Goal: Transaction & Acquisition: Book appointment/travel/reservation

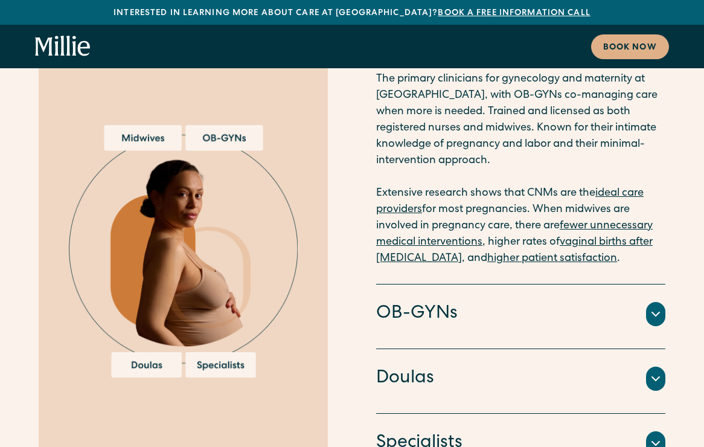
scroll to position [3350, 0]
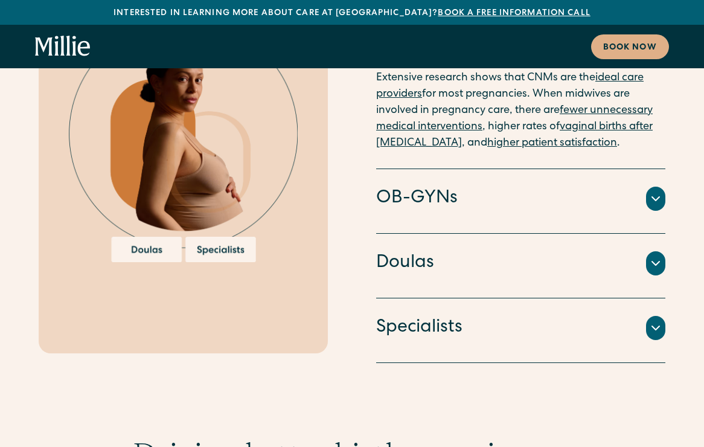
click at [456, 186] on h4 "OB-GYNs" at bounding box center [417, 198] width 82 height 25
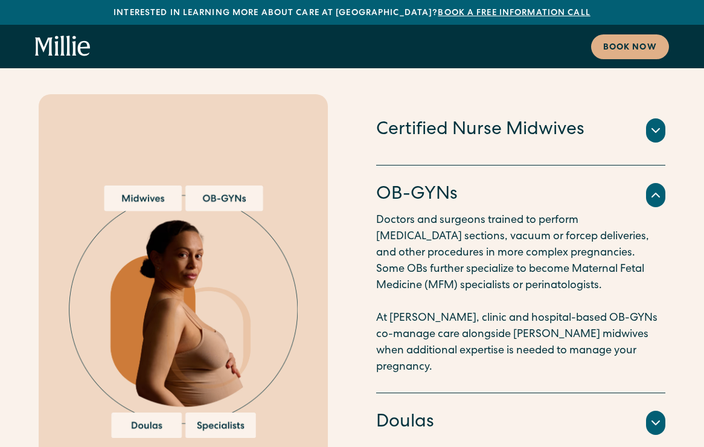
scroll to position [3280, 0]
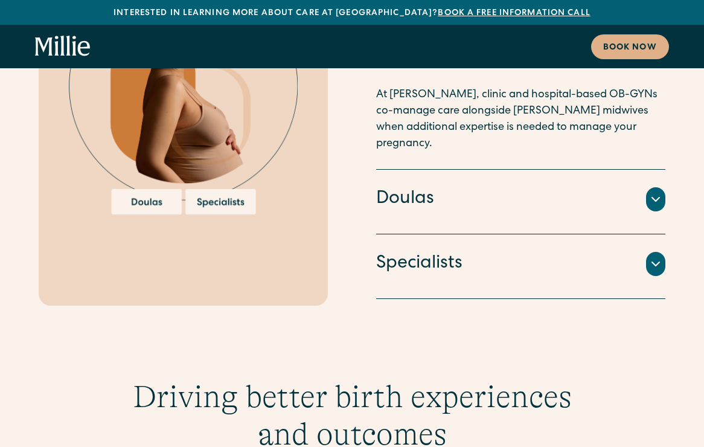
click at [498, 170] on div "Doulas Professionals trained to provide educational and emotional support throu…" at bounding box center [520, 202] width 289 height 65
click at [655, 192] on icon at bounding box center [655, 199] width 14 height 14
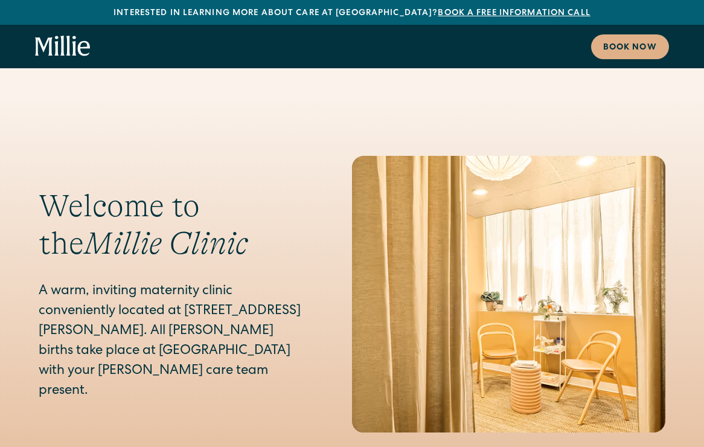
scroll to position [5601, 0]
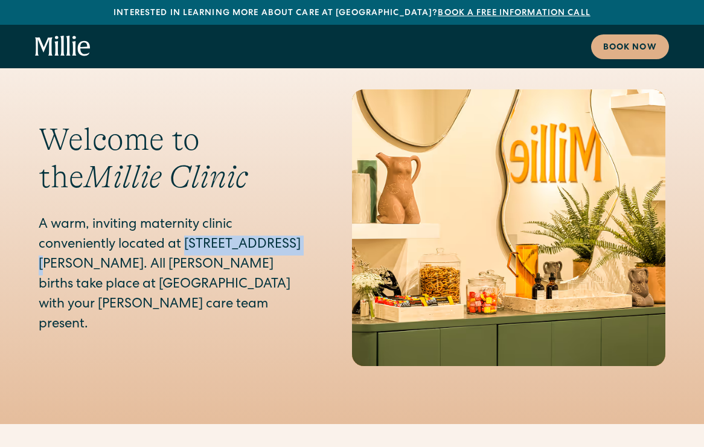
drag, startPoint x: 185, startPoint y: 142, endPoint x: 297, endPoint y: 144, distance: 111.7
click at [297, 216] on p "A warm, inviting maternity clinic conveniently located at 1471 Saratoga Ave in …" at bounding box center [171, 276] width 265 height 120
copy p "1471 Saratoga Ave"
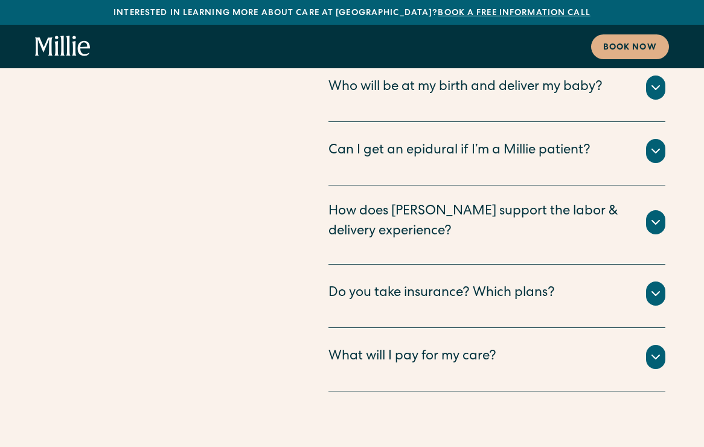
scroll to position [6382, 0]
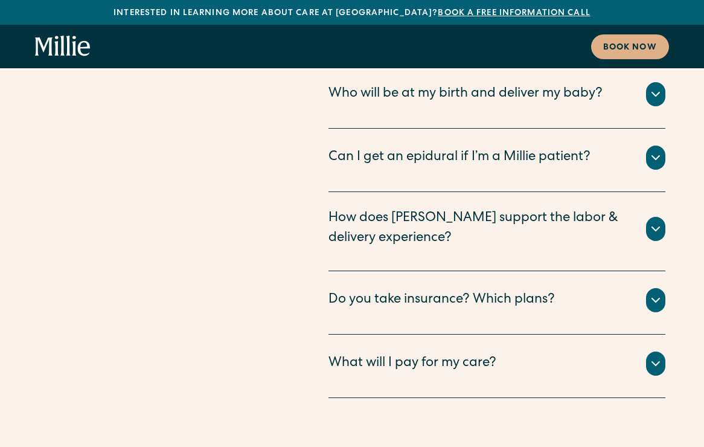
click at [414, 209] on div "How does Millie support the labor & delivery experience?" at bounding box center [479, 229] width 303 height 40
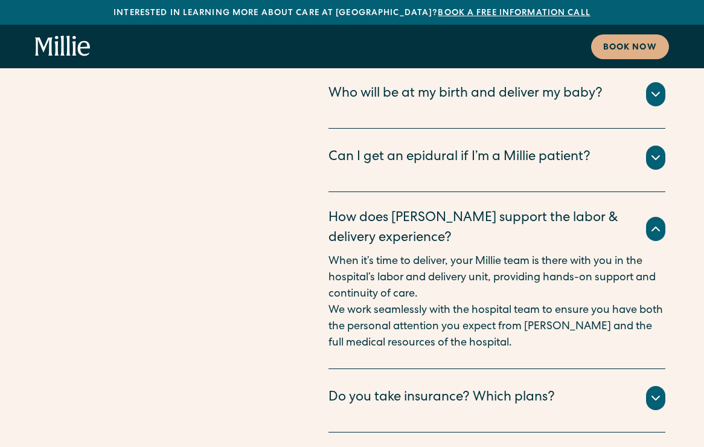
click at [397, 388] on div "Do you take insurance? Which plans?" at bounding box center [441, 398] width 226 height 20
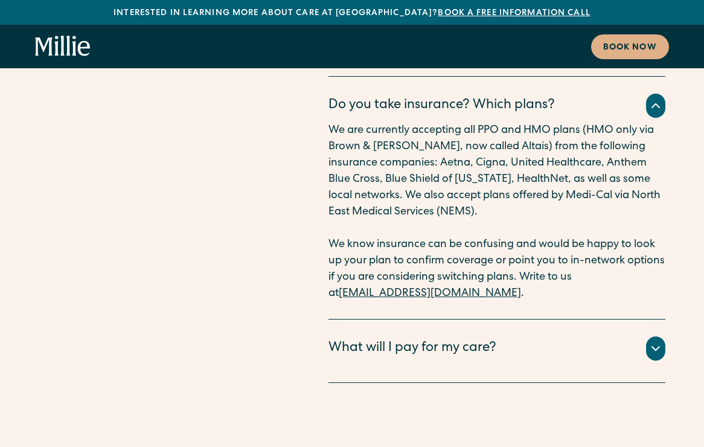
scroll to position [6684, 0]
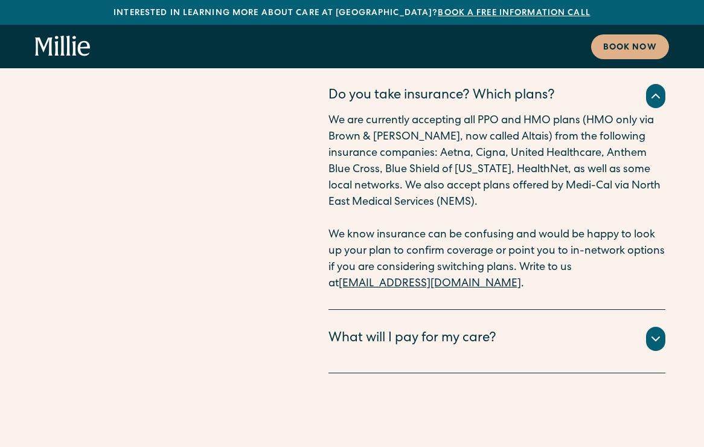
click at [414, 329] on div "What will I pay for my care?" at bounding box center [412, 339] width 168 height 20
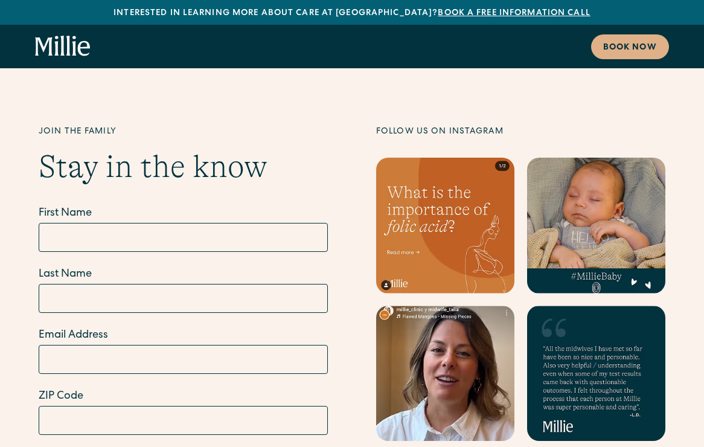
scroll to position [7628, 0]
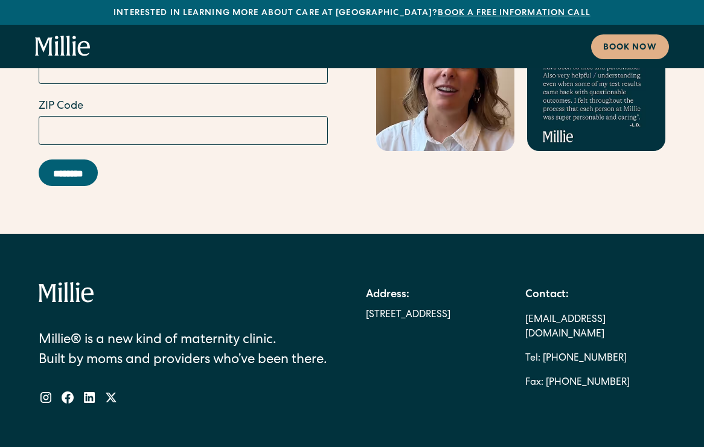
click at [69, 39] on icon "home" at bounding box center [68, 46] width 4 height 20
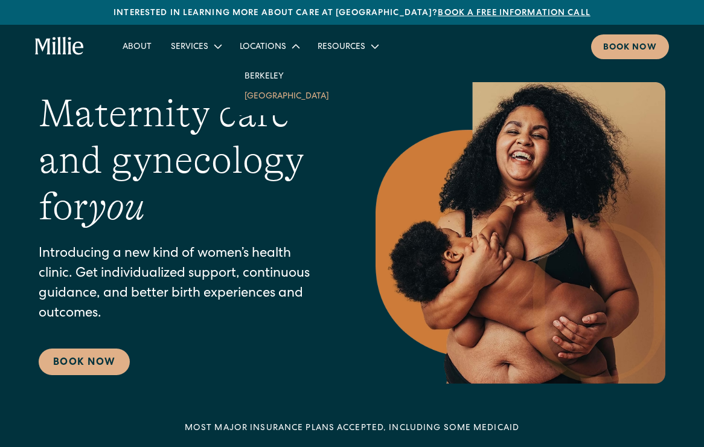
click at [284, 97] on link "South Bay" at bounding box center [287, 96] width 104 height 20
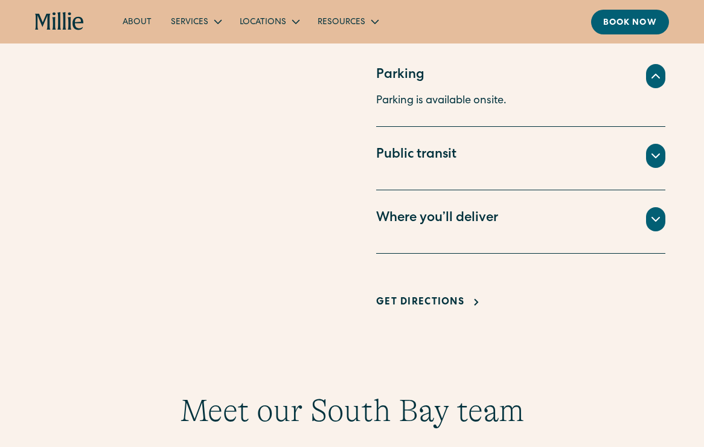
scroll to position [839, 0]
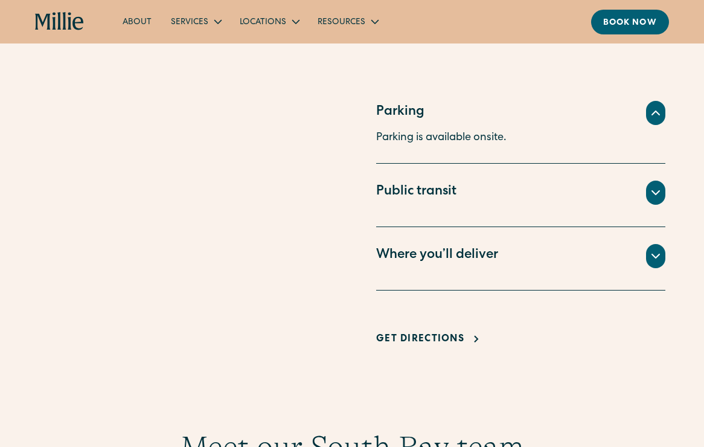
click at [648, 193] on icon at bounding box center [655, 192] width 14 height 14
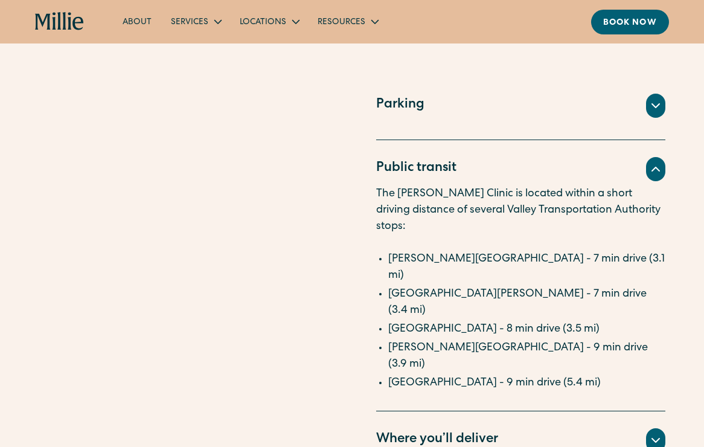
click at [647, 428] on div "Where you’ll deliver" at bounding box center [520, 440] width 289 height 24
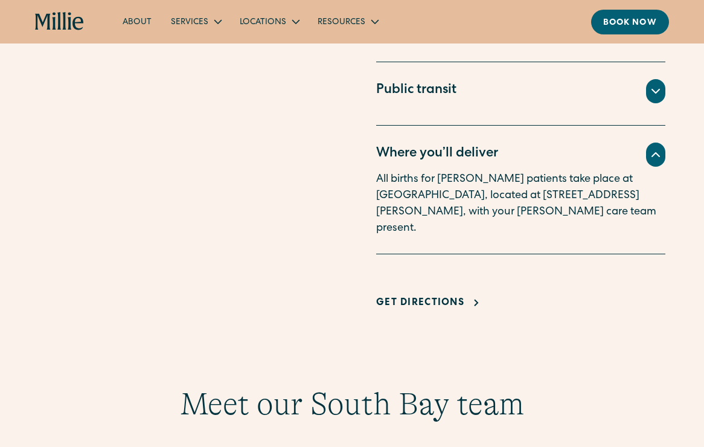
scroll to position [918, 0]
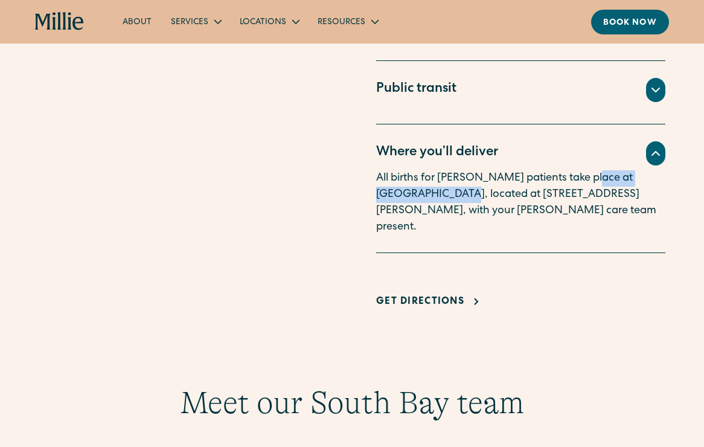
drag, startPoint x: 581, startPoint y: 178, endPoint x: 417, endPoint y: 193, distance: 164.9
click at [417, 193] on p "All births for Millie patients take place at Good Samaritan Hospital, located a…" at bounding box center [520, 202] width 289 height 65
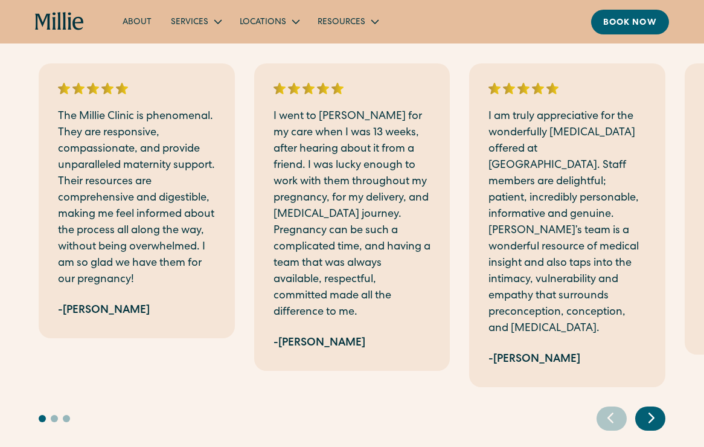
scroll to position [2237, 0]
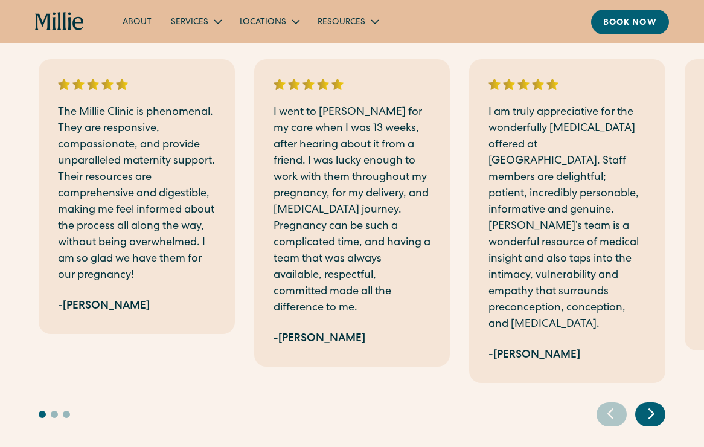
click at [652, 409] on icon "Next slide" at bounding box center [651, 413] width 5 height 9
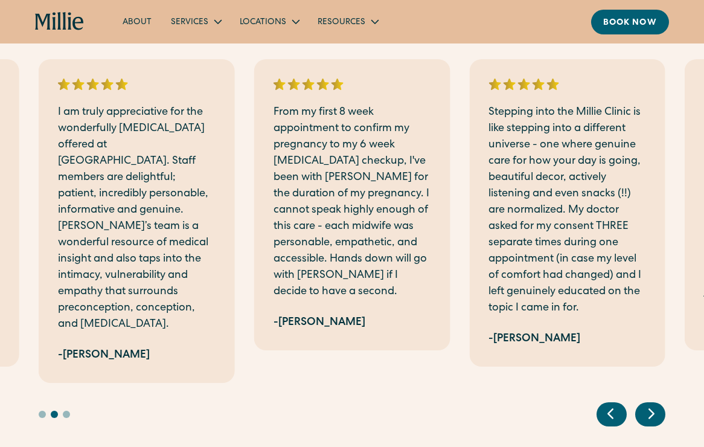
click at [652, 409] on icon "Next slide" at bounding box center [651, 413] width 5 height 9
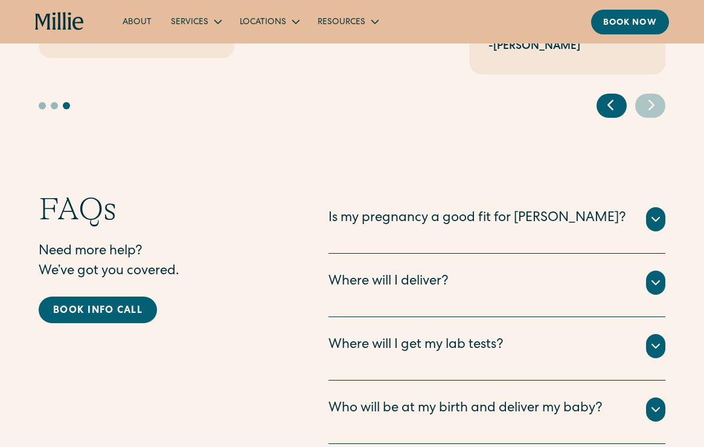
scroll to position [2602, 0]
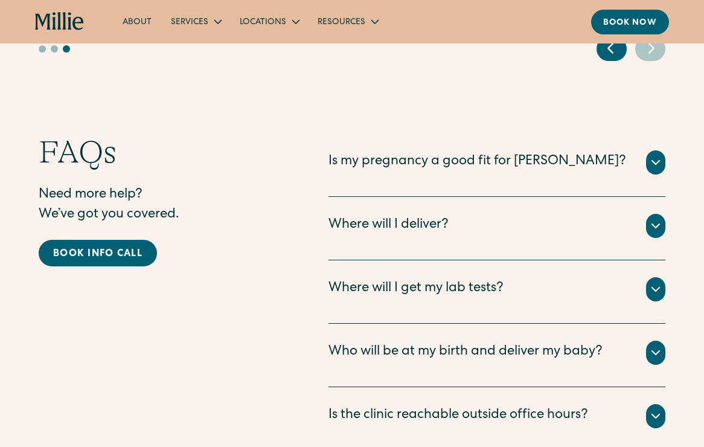
click at [638, 150] on div "Is my pregnancy a good fit for [PERSON_NAME]?" at bounding box center [496, 162] width 337 height 24
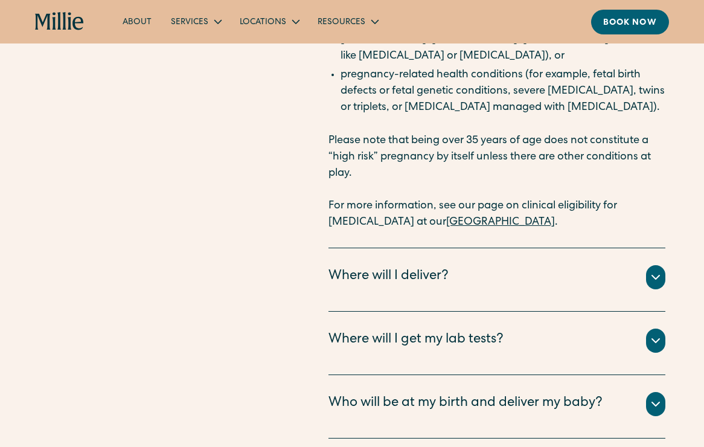
scroll to position [3056, 0]
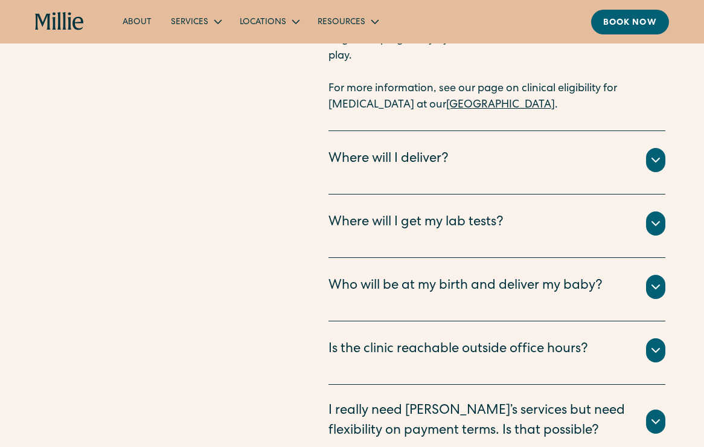
click at [638, 148] on div "Where will I deliver?" at bounding box center [496, 160] width 337 height 24
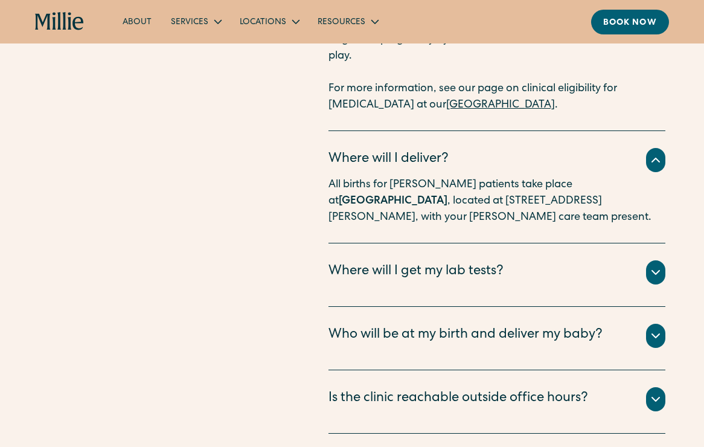
drag, startPoint x: 534, startPoint y: 152, endPoint x: 371, endPoint y: 170, distance: 164.0
click at [371, 177] on p "All births for Millie patients take place at Good Samaritan Hospital , located …" at bounding box center [496, 201] width 337 height 49
copy strong "[GEOGRAPHIC_DATA]"
click at [592, 260] on div "Where will I get my lab tests?" at bounding box center [496, 272] width 337 height 24
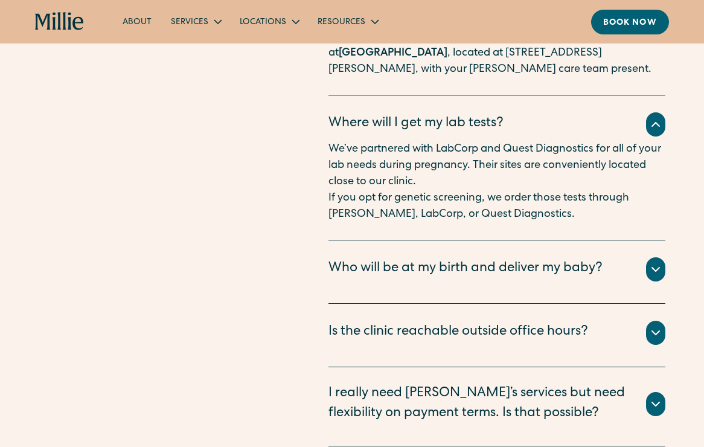
scroll to position [3212, 0]
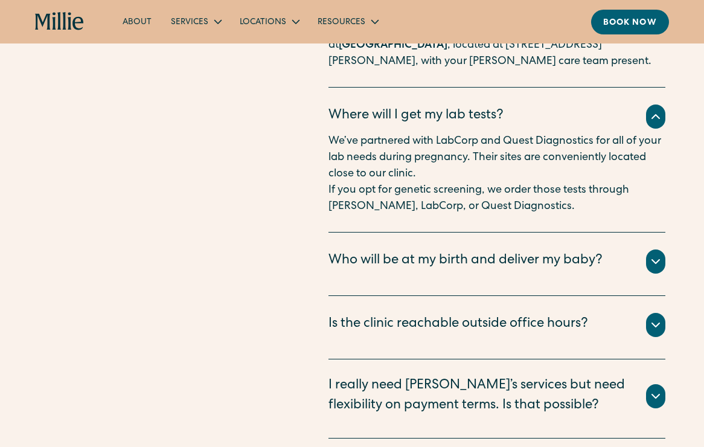
click at [597, 251] on div "Who will be at my birth and deliver my baby?" at bounding box center [465, 261] width 274 height 20
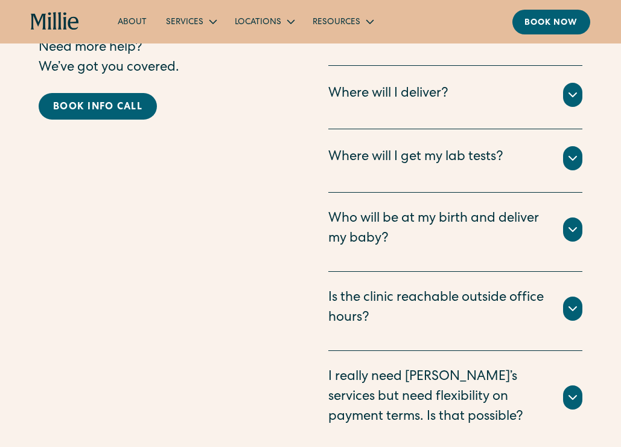
scroll to position [2910, 0]
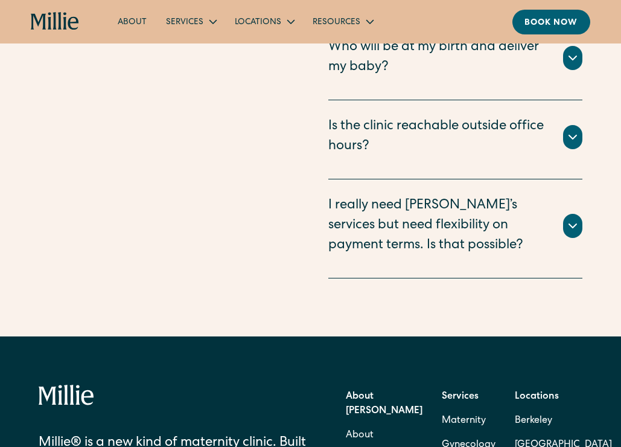
click at [470, 117] on div "Is the clinic reachable outside office hours?" at bounding box center [438, 137] width 220 height 40
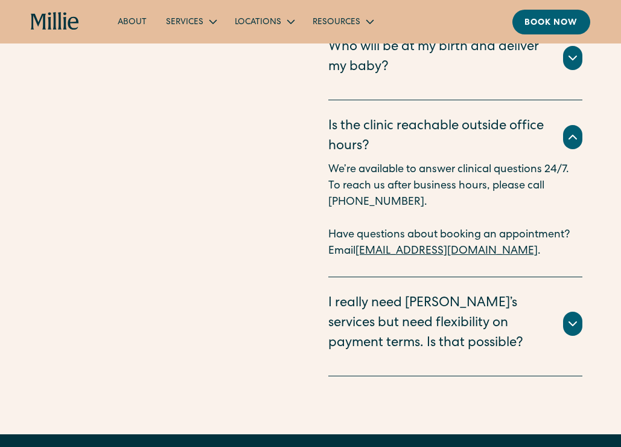
click at [458, 294] on div "I really need Millie’s services but need flexibility on payment terms. Is that …" at bounding box center [438, 324] width 220 height 60
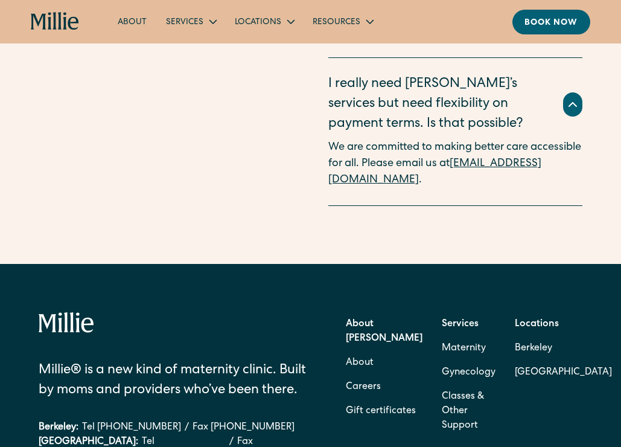
scroll to position [3152, 0]
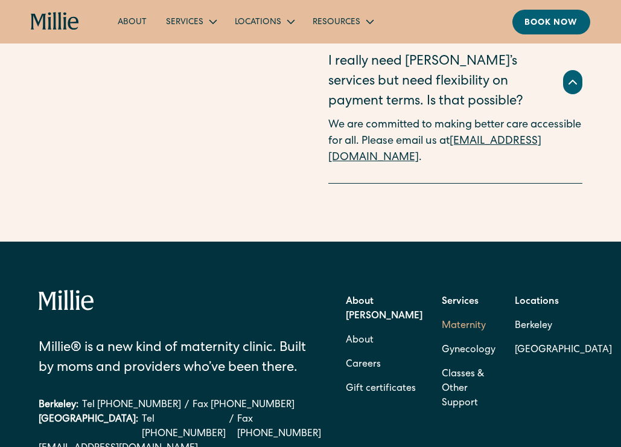
click at [442, 314] on link "Maternity" at bounding box center [464, 326] width 44 height 24
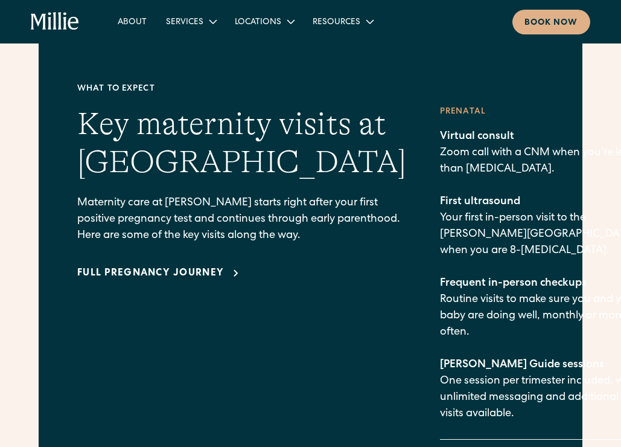
scroll to position [1902, 0]
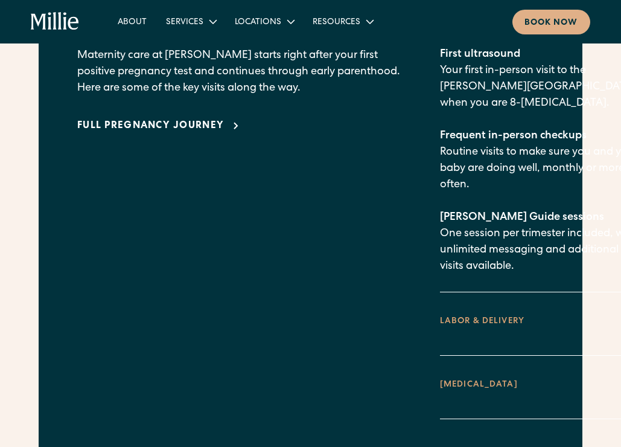
click at [440, 309] on div "LABOR & DELIVERY" at bounding box center [548, 321] width 217 height 24
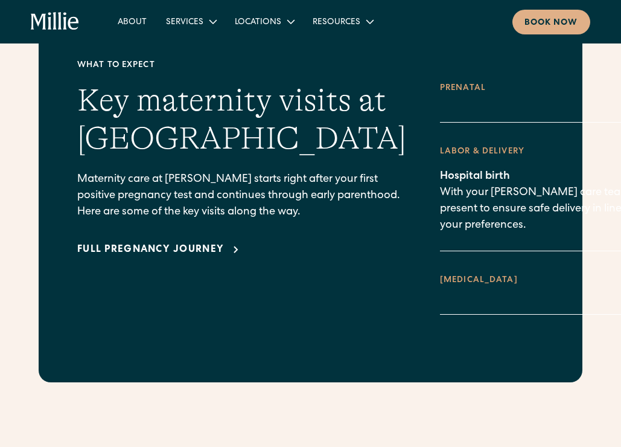
scroll to position [1627, 0]
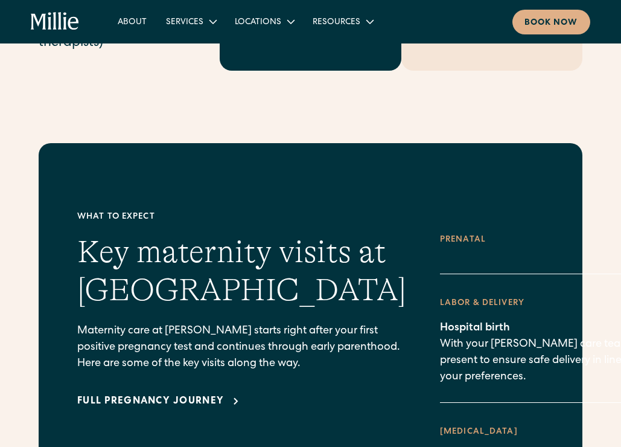
click at [441, 228] on div "Prenatal" at bounding box center [548, 240] width 217 height 24
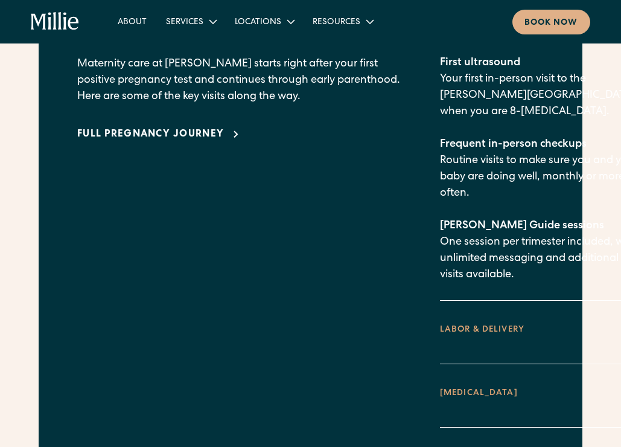
scroll to position [2031, 0]
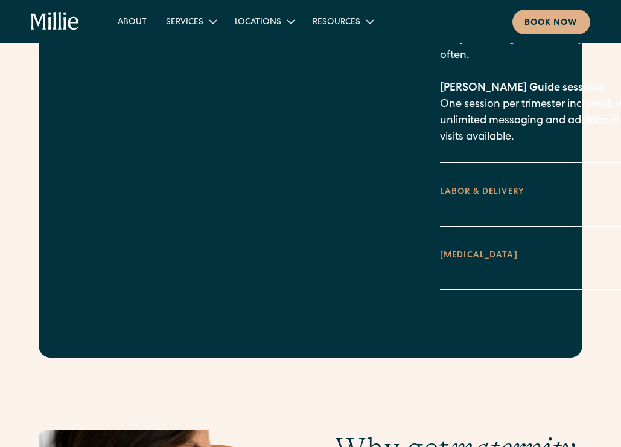
click at [444, 204] on div "Hospital birth With your [PERSON_NAME] care team present to ensure safe deliver…" at bounding box center [548, 206] width 217 height 5
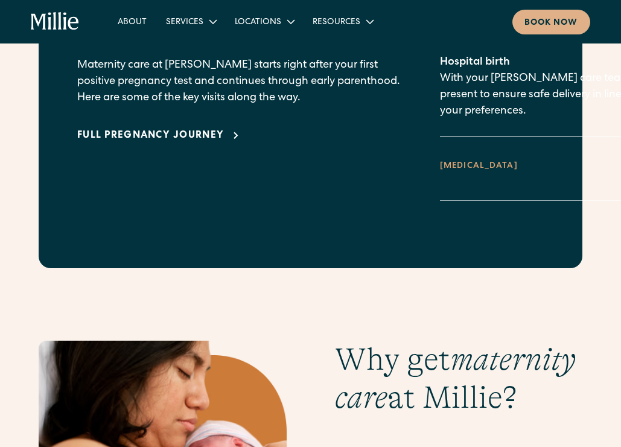
scroll to position [1830, 0]
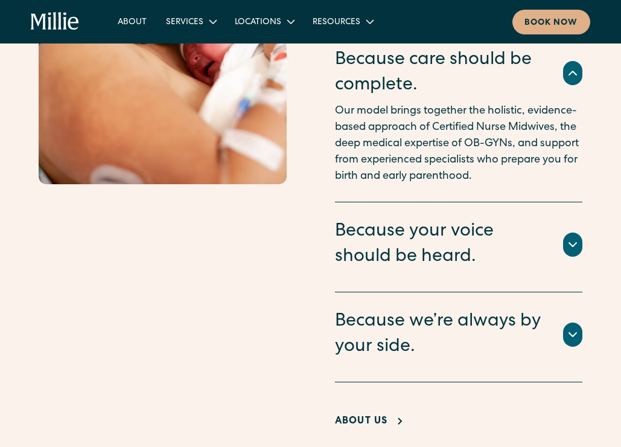
scroll to position [2479, 0]
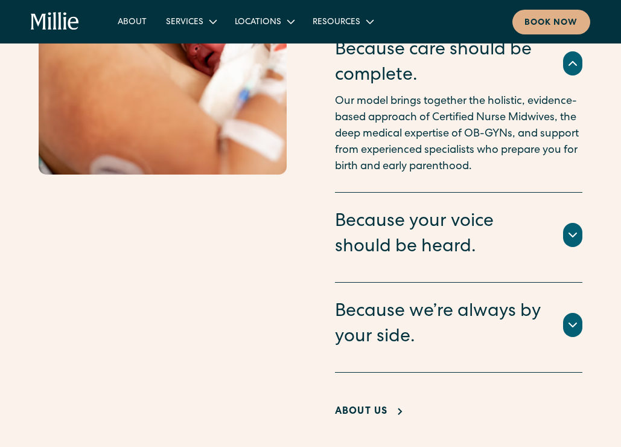
click at [580, 247] on div at bounding box center [572, 235] width 19 height 24
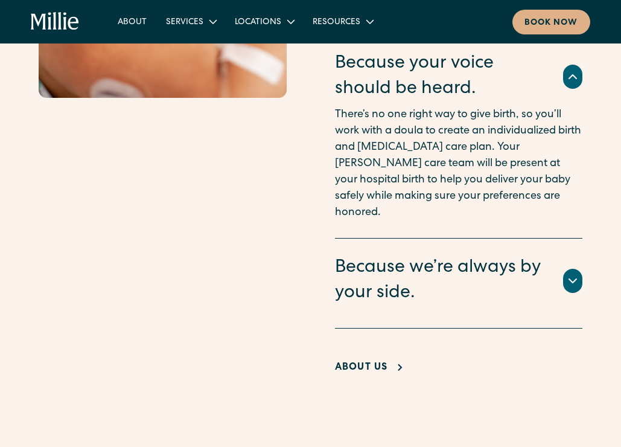
scroll to position [2560, 0]
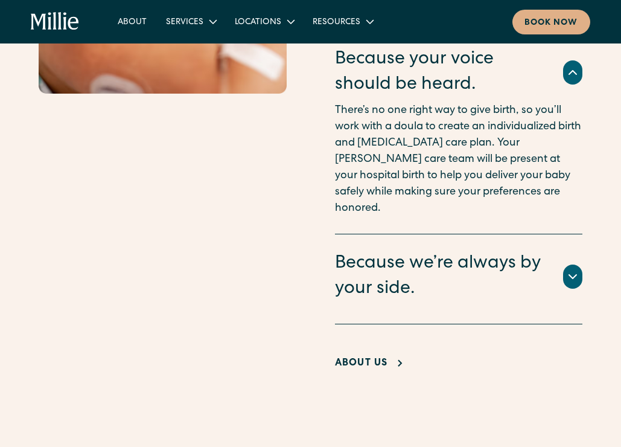
click at [574, 284] on icon at bounding box center [573, 276] width 14 height 14
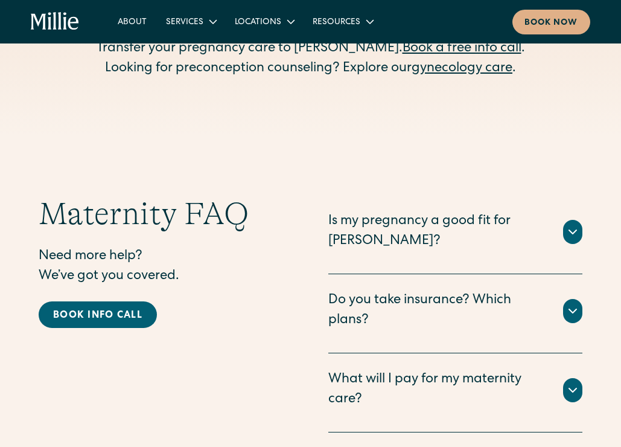
scroll to position [4152, 0]
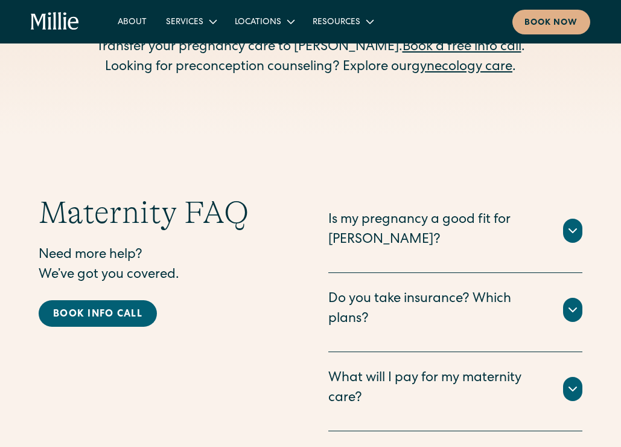
click at [429, 224] on div "Is my pregnancy a good fit for Millie?" at bounding box center [438, 231] width 220 height 40
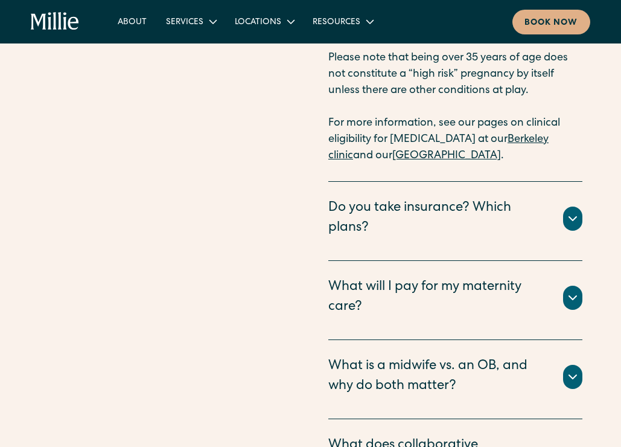
scroll to position [4737, 0]
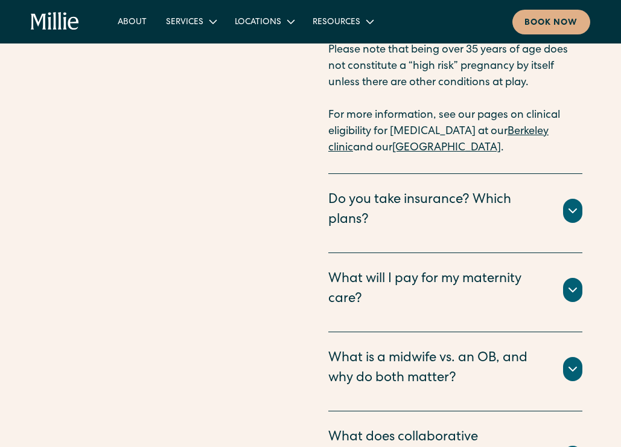
click at [433, 191] on div "Do you take insurance? Which plans?" at bounding box center [438, 211] width 220 height 40
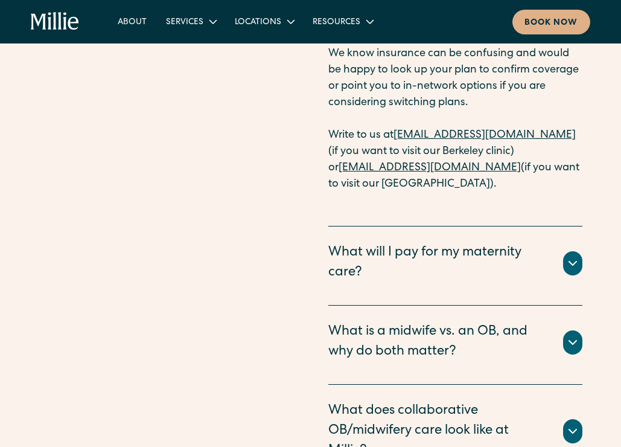
scroll to position [5213, 0]
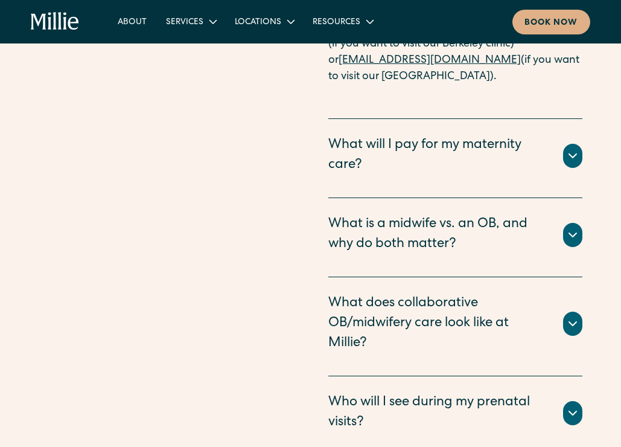
click at [429, 136] on div "What will I pay for my maternity care?" at bounding box center [438, 156] width 220 height 40
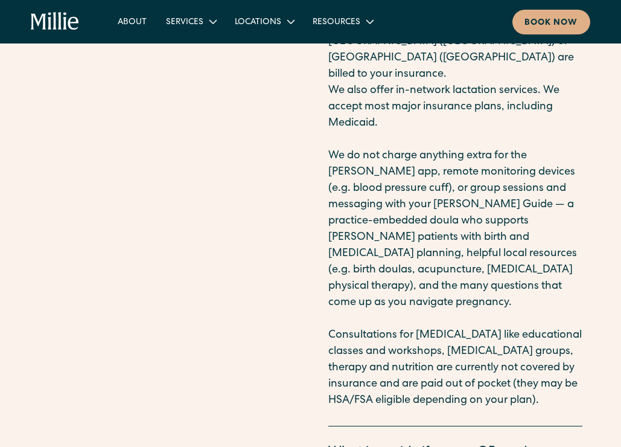
scroll to position [5409, 0]
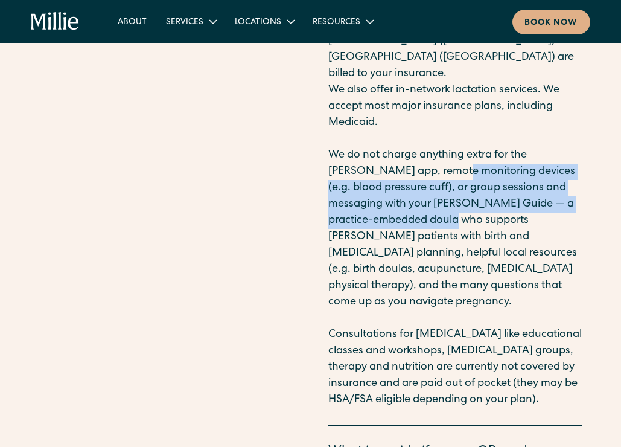
drag, startPoint x: 424, startPoint y: 103, endPoint x: 435, endPoint y: 149, distance: 47.7
click at [435, 149] on p "We do not charge anything extra for the Millie app, remote monitoring devices (…" at bounding box center [455, 228] width 254 height 163
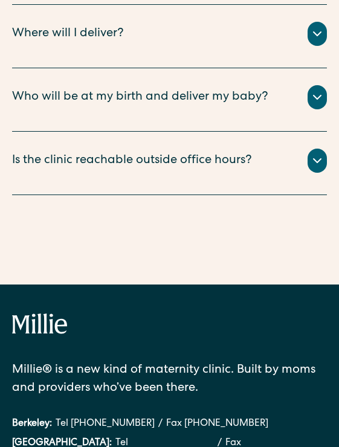
scroll to position [4577, 0]
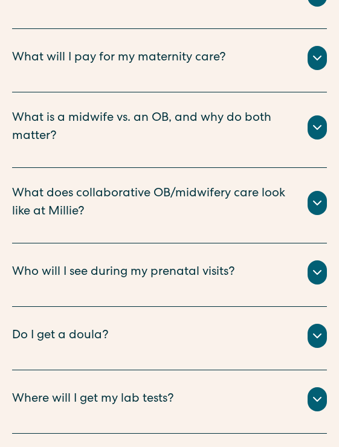
click at [128, 263] on div "Who will I see during my prenatal visits?" at bounding box center [123, 272] width 222 height 18
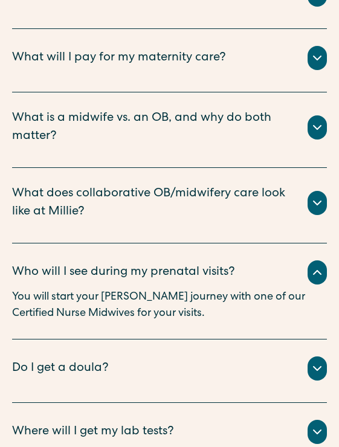
click at [124, 185] on div "What does collaborative OB/midwifery care look like at Millie?" at bounding box center [152, 203] width 281 height 36
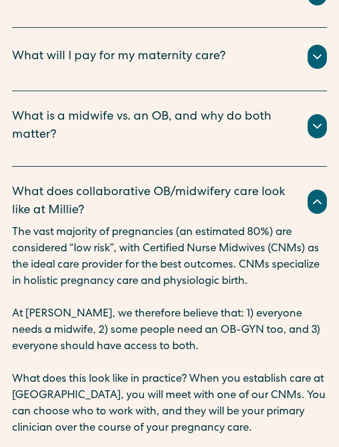
scroll to position [4448, 0]
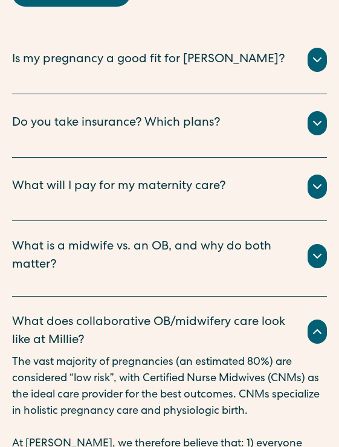
click at [121, 238] on div "What is a midwife vs. an OB, and why do both matter?" at bounding box center [152, 256] width 281 height 36
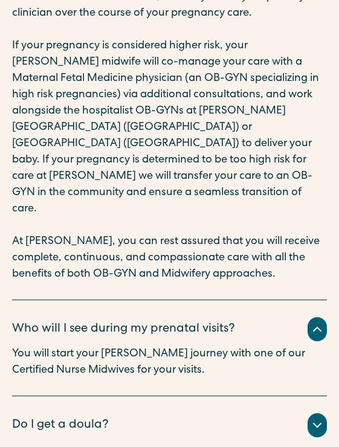
scroll to position [5880, 0]
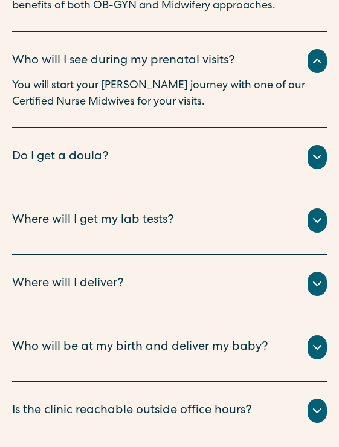
click at [124, 145] on div "Do I get a doula?" at bounding box center [169, 157] width 315 height 24
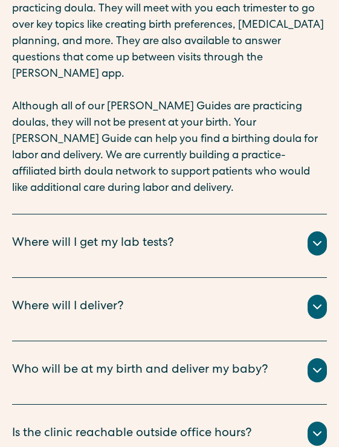
scroll to position [6086, 0]
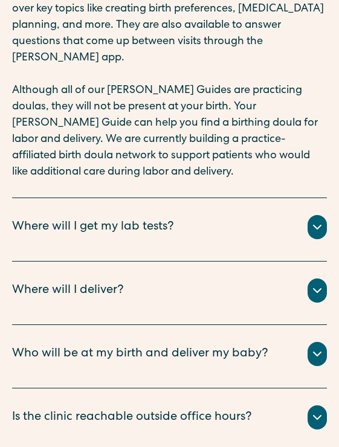
click at [110, 218] on div "Where will I get my lab tests?" at bounding box center [92, 227] width 161 height 18
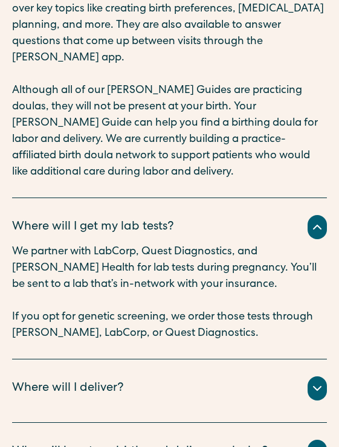
click at [104, 359] on div "Where will I deliver? All births take place at Alta Bates Hospital (Berkeley) o…" at bounding box center [169, 390] width 315 height 63
click at [103, 379] on div "Where will I deliver?" at bounding box center [67, 388] width 111 height 18
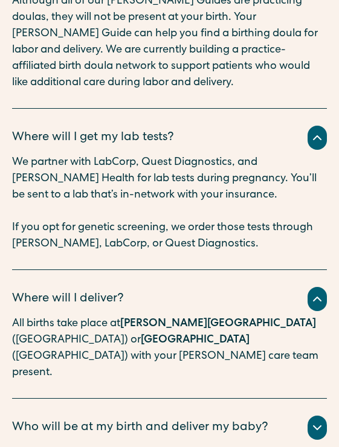
scroll to position [6179, 0]
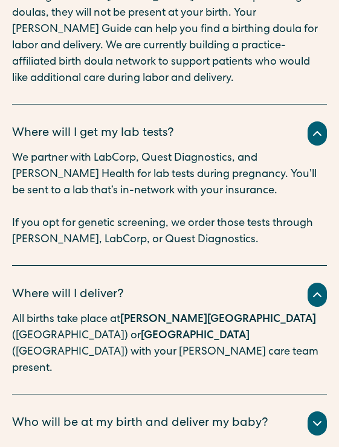
click at [103, 411] on div "Who will be at my birth and deliver my baby?" at bounding box center [169, 423] width 315 height 24
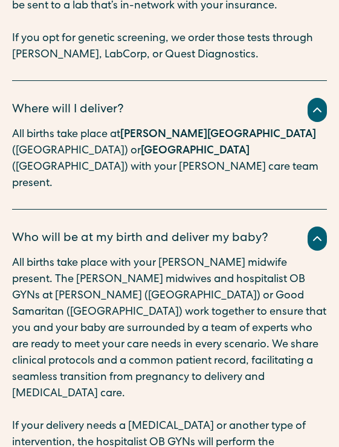
scroll to position [6399, 0]
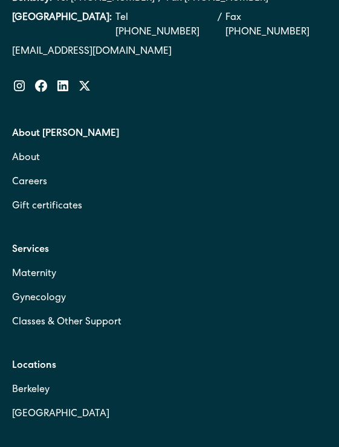
scroll to position [7339, 0]
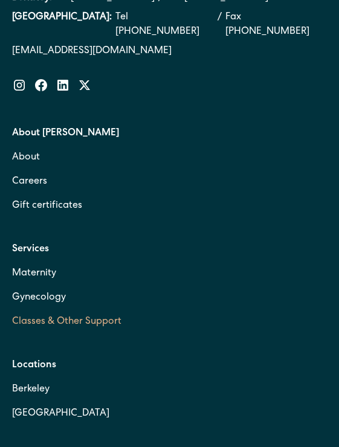
click at [74, 310] on link "Classes & Other Support" at bounding box center [169, 322] width 315 height 24
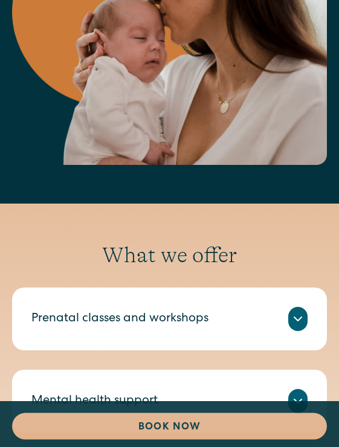
scroll to position [586, 0]
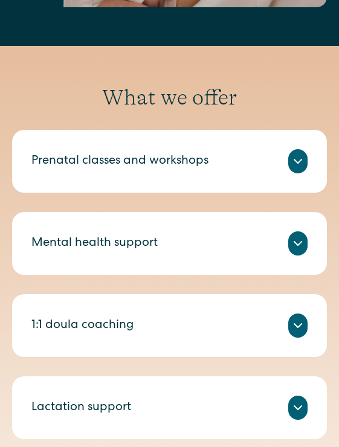
click at [74, 159] on div "Prenatal classes and workshops" at bounding box center [119, 161] width 177 height 18
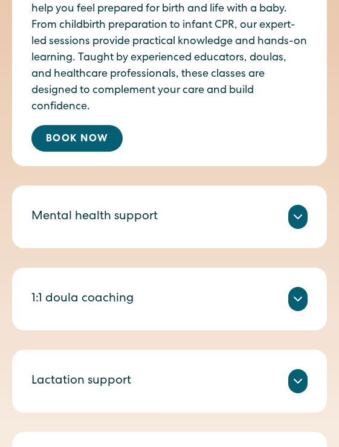
scroll to position [709, 0]
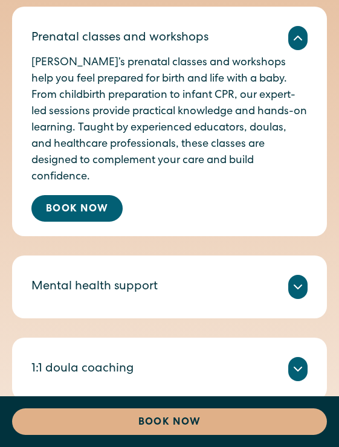
click at [87, 280] on div "Mental health support" at bounding box center [169, 287] width 276 height 24
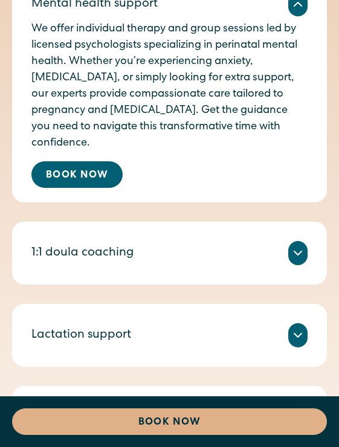
scroll to position [976, 0]
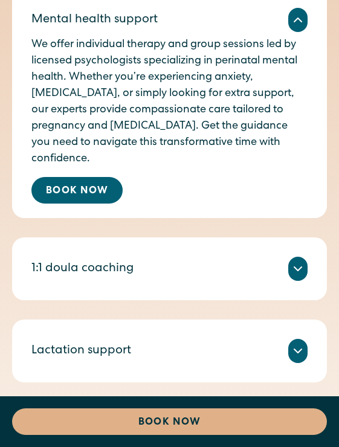
click at [86, 261] on div "1:1 doula coaching" at bounding box center [82, 269] width 102 height 18
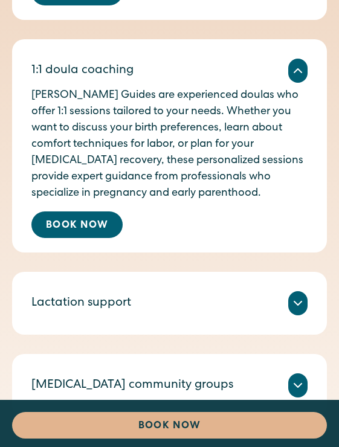
scroll to position [1237, 0]
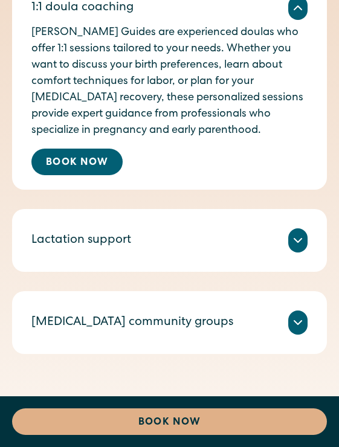
click at [83, 231] on div "Lactation support" at bounding box center [81, 240] width 100 height 18
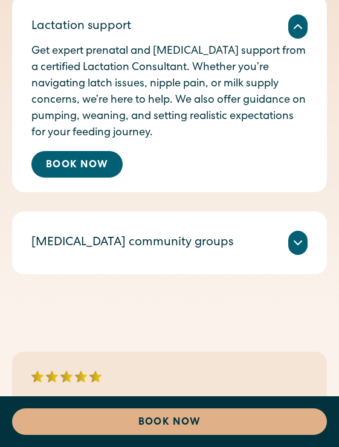
scroll to position [1453, 0]
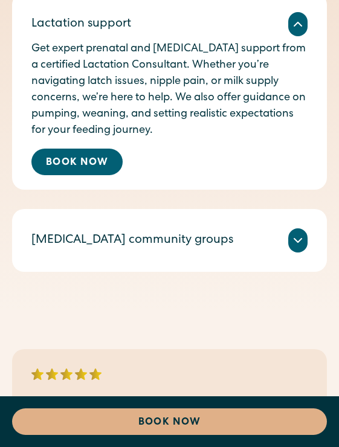
click at [83, 231] on div "Postpartum community groups" at bounding box center [132, 240] width 202 height 18
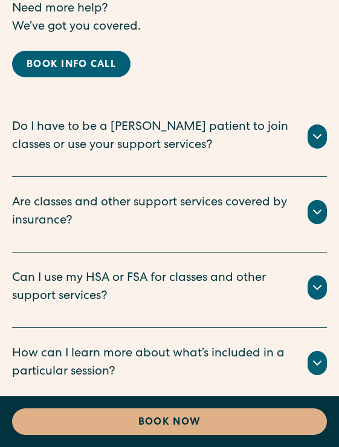
scroll to position [2733, 0]
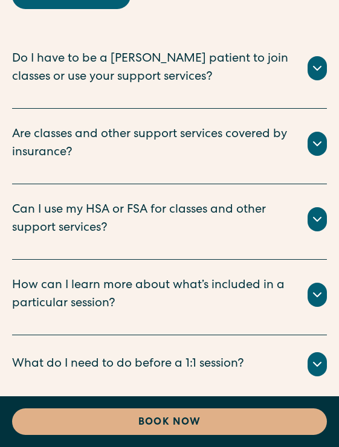
click at [102, 86] on div "No! Our classes and support services are open to anyone, not just Millie matern…" at bounding box center [169, 88] width 315 height 5
click at [102, 53] on div "Do I have to be a Millie patient to join classes or use your support services?" at bounding box center [152, 68] width 281 height 36
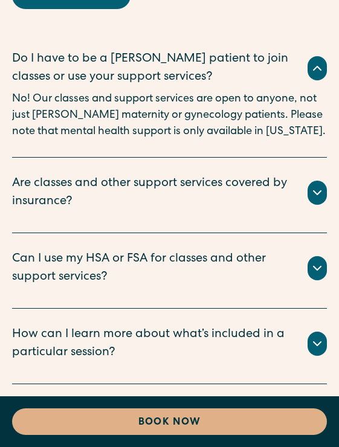
click at [94, 174] on div "Are classes and other support services covered by insurance?" at bounding box center [152, 192] width 281 height 36
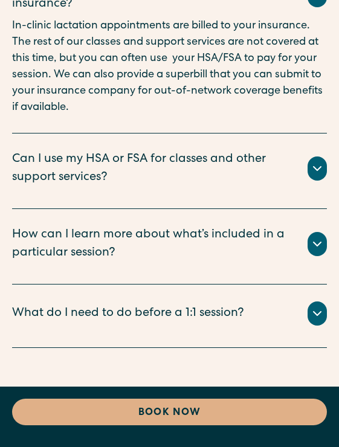
scroll to position [2931, 0]
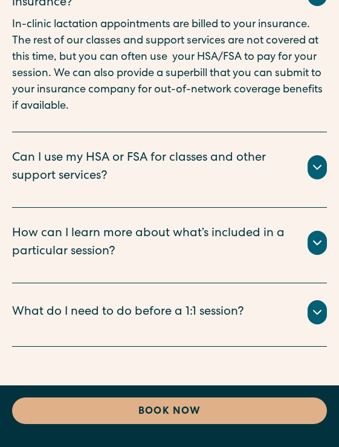
click at [94, 149] on div "Can I use my HSA or FSA for classes and other support services?" at bounding box center [152, 167] width 281 height 36
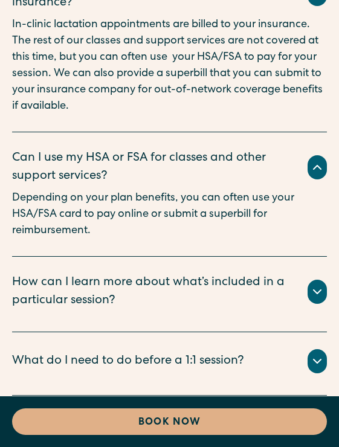
click at [147, 289] on div "How can I learn more about what’s included in a particular session?" at bounding box center [152, 292] width 281 height 36
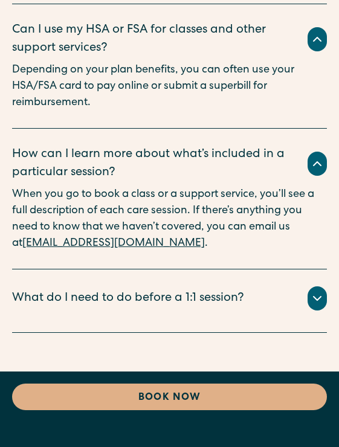
scroll to position [3071, 0]
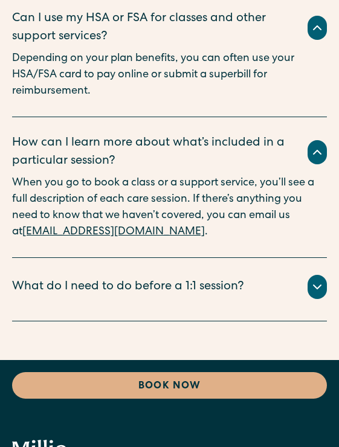
click at [145, 278] on div "What do I need to do before a 1:1 session?" at bounding box center [127, 287] width 231 height 18
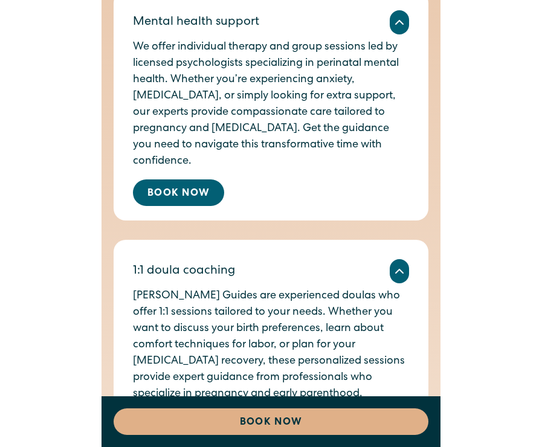
scroll to position [585, 0]
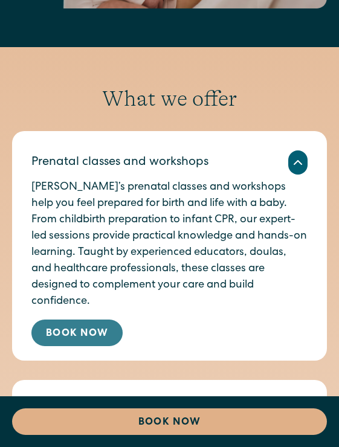
click at [116, 321] on link "Book Now" at bounding box center [76, 332] width 91 height 27
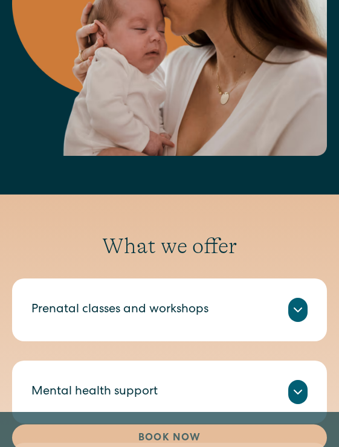
scroll to position [0, 0]
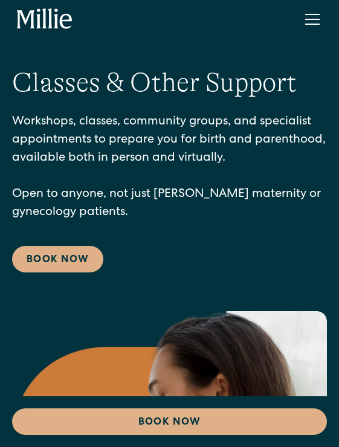
click at [54, 28] on icon "home" at bounding box center [56, 18] width 4 height 20
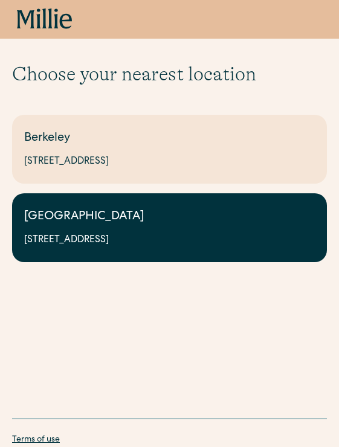
click at [72, 217] on div "[GEOGRAPHIC_DATA]" at bounding box center [169, 217] width 290 height 18
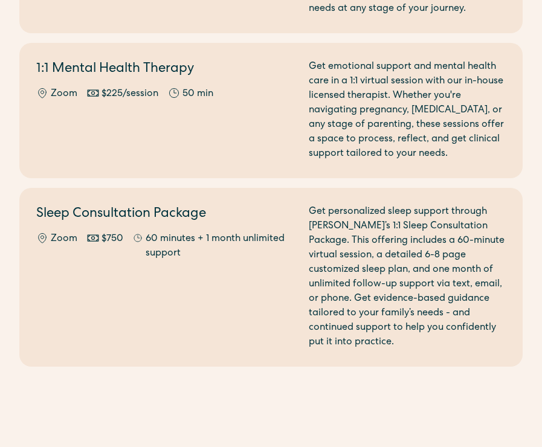
scroll to position [805, 0]
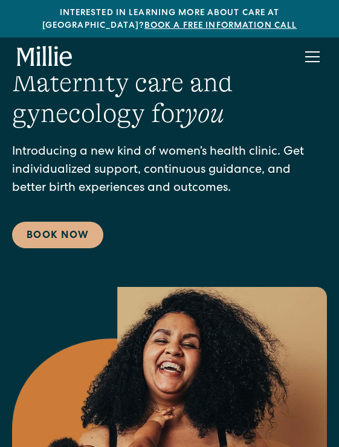
click at [312, 52] on div "menu" at bounding box center [312, 51] width 14 height 1
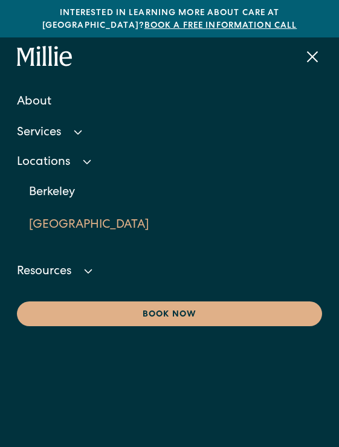
click at [49, 222] on link "[GEOGRAPHIC_DATA]" at bounding box center [175, 225] width 293 height 33
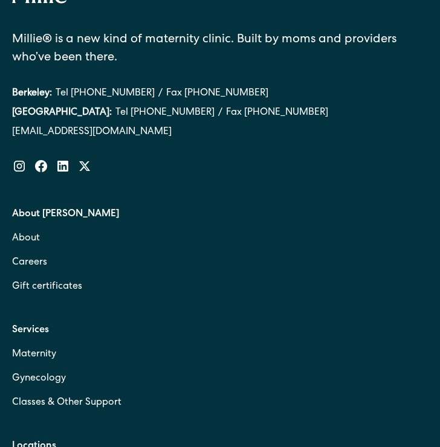
scroll to position [3479, 0]
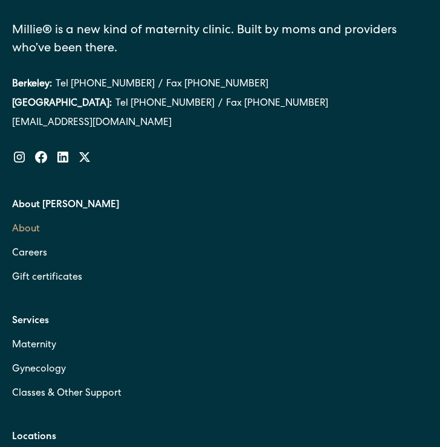
click at [23, 242] on link "About" at bounding box center [219, 229] width 415 height 24
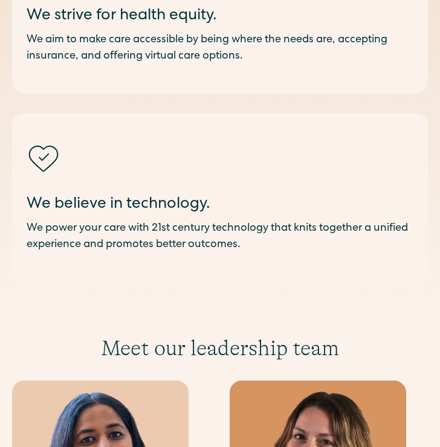
scroll to position [2418, 0]
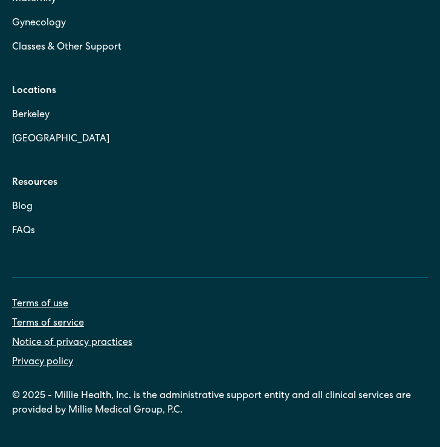
scroll to position [5552, 0]
click at [27, 207] on link "Blog" at bounding box center [219, 207] width 415 height 24
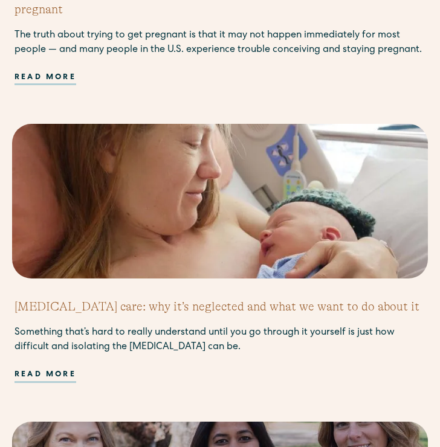
scroll to position [1665, 0]
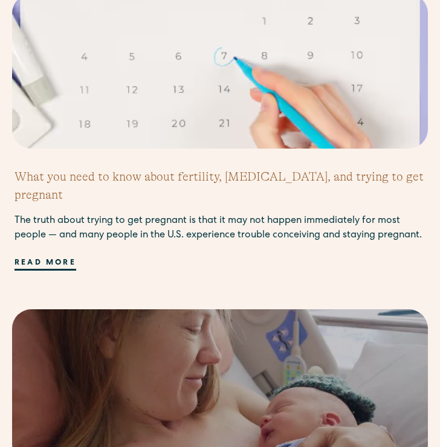
click at [28, 257] on div "Read more" at bounding box center [45, 263] width 62 height 13
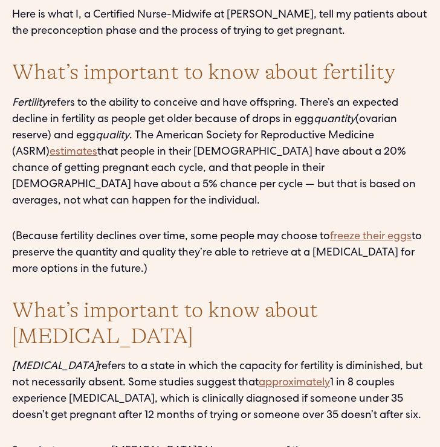
scroll to position [808, 0]
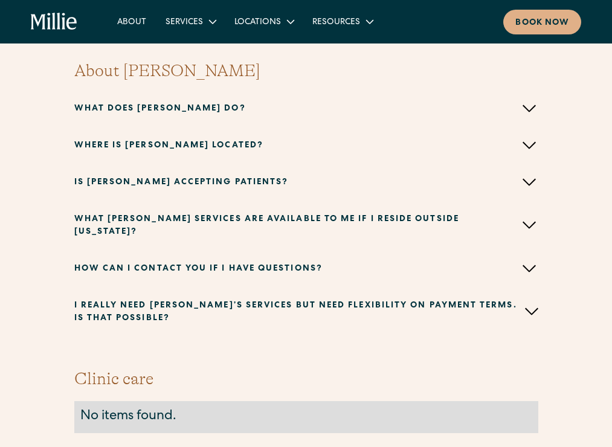
scroll to position [500, 0]
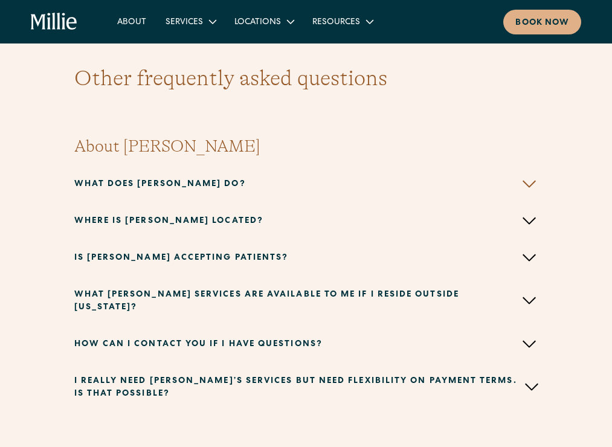
click at [132, 175] on link "What does Millie do?" at bounding box center [306, 185] width 464 height 34
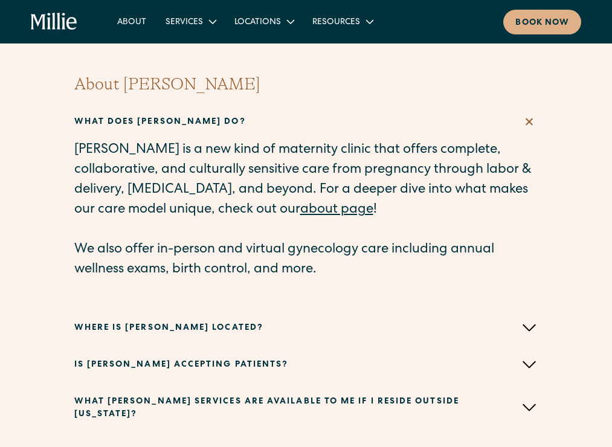
scroll to position [563, 0]
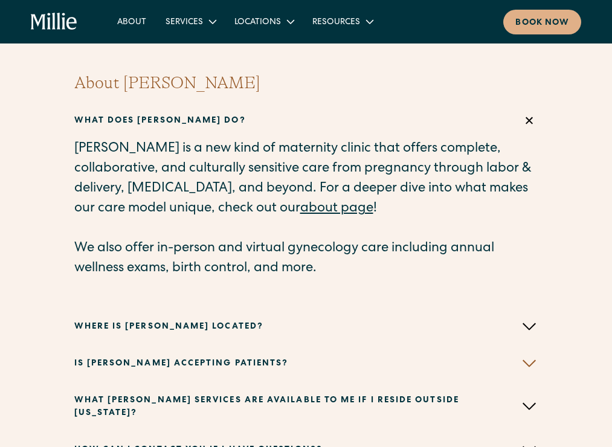
click at [187, 357] on h2 "Is Millie accepting patients?" at bounding box center [181, 363] width 214 height 13
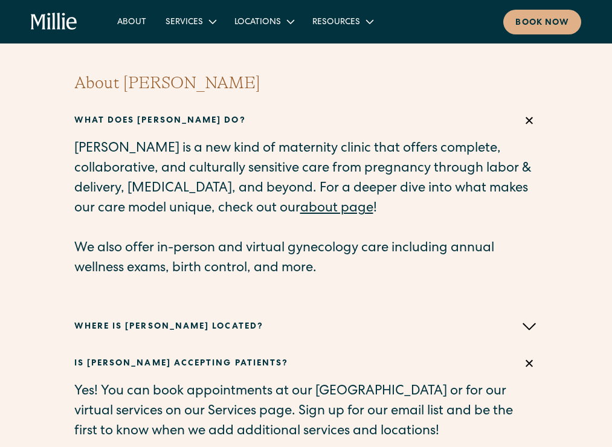
click at [187, 290] on div "What does Millie do? Millie is a new kind of maternity clinic that offers compl…" at bounding box center [306, 356] width 464 height 502
click at [188, 321] on h2 "Where is Millie located?" at bounding box center [168, 327] width 189 height 13
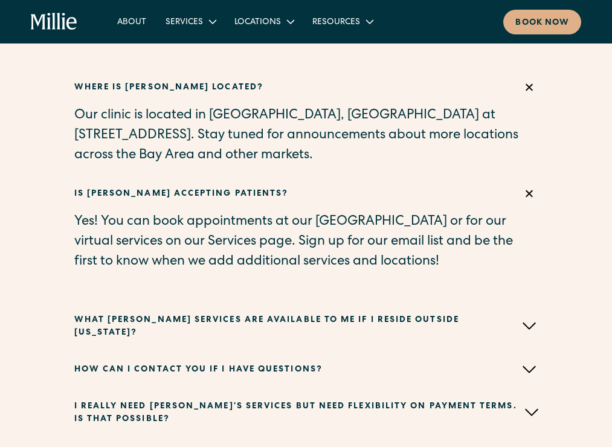
scroll to position [883, 0]
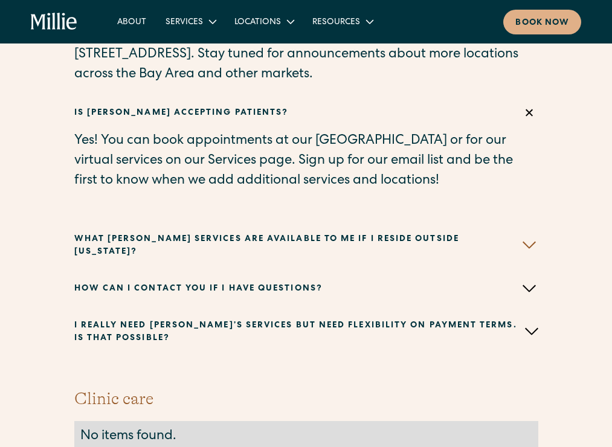
click at [214, 223] on link "What Millie services are available to me if I reside outside California?" at bounding box center [306, 246] width 464 height 47
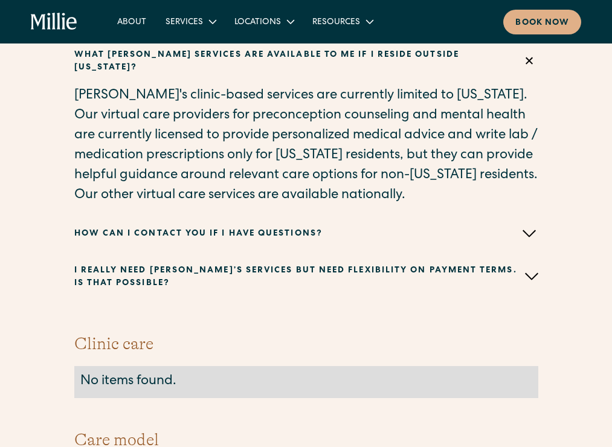
scroll to position [1075, 0]
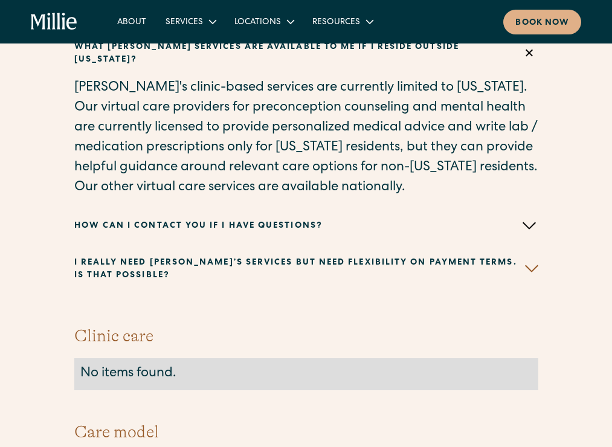
click at [251, 257] on h2 "I really need Millie’s services but need flexibility on payment terms. Is that …" at bounding box center [299, 269] width 450 height 25
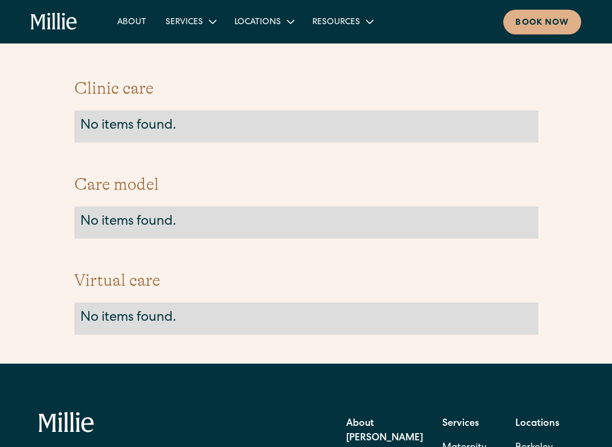
scroll to position [1529, 0]
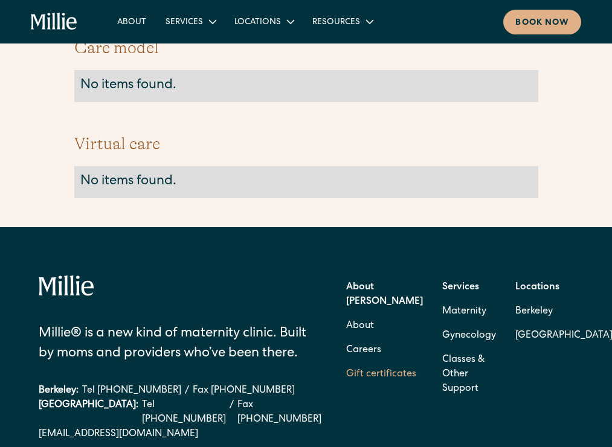
click at [346, 362] on link "Gift certificates" at bounding box center [381, 374] width 70 height 24
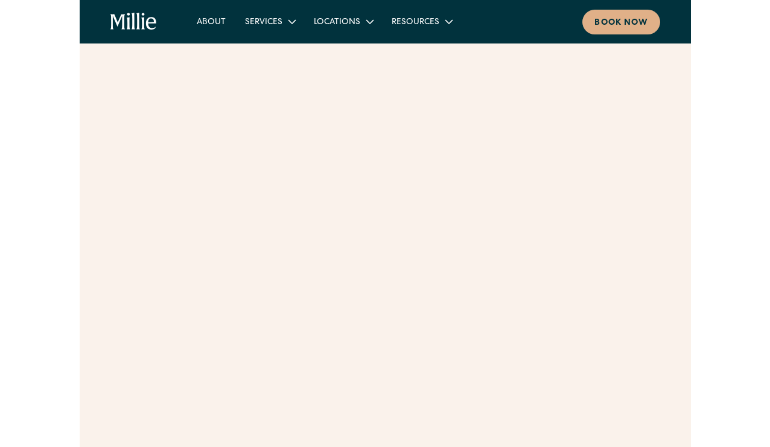
scroll to position [615, 0]
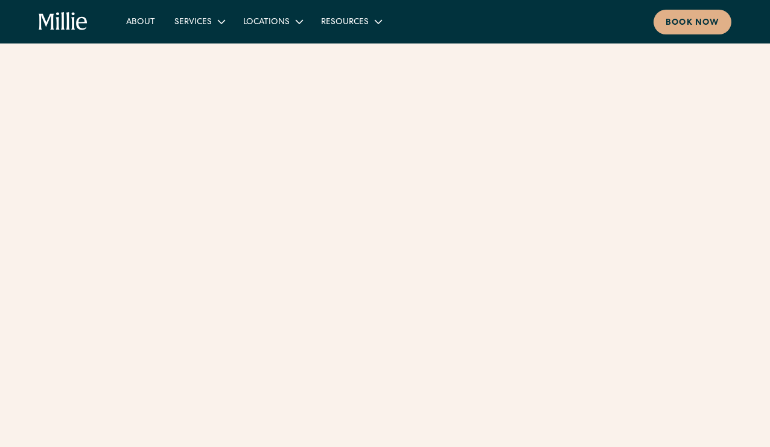
click at [41, 29] on icon "home" at bounding box center [47, 22] width 16 height 16
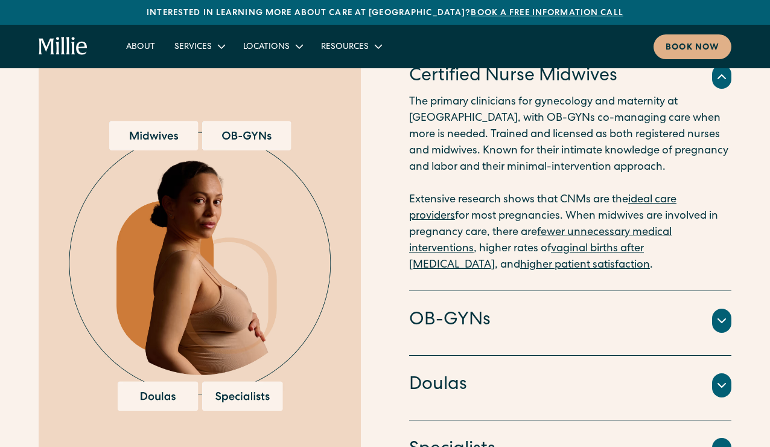
scroll to position [1281, 0]
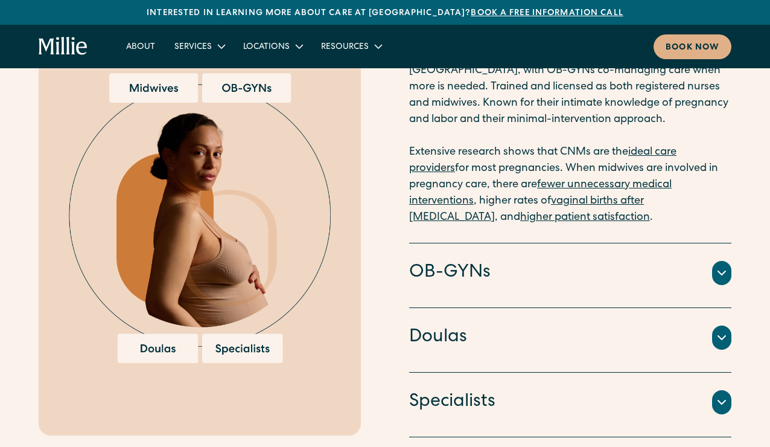
click at [490, 267] on div "OB-GYNs" at bounding box center [570, 272] width 322 height 25
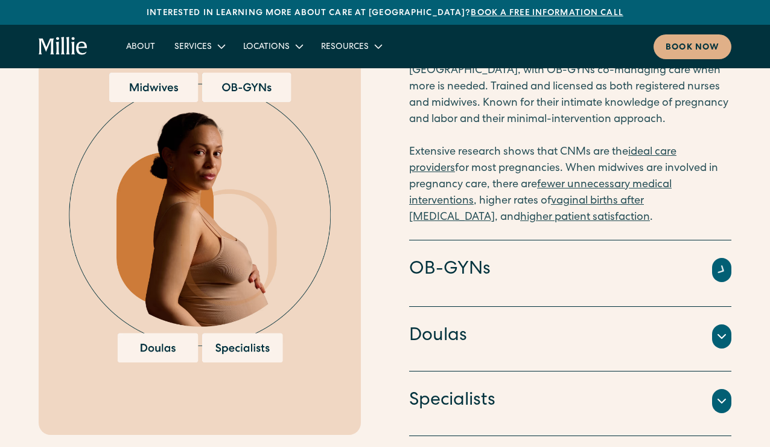
scroll to position [1279, 0]
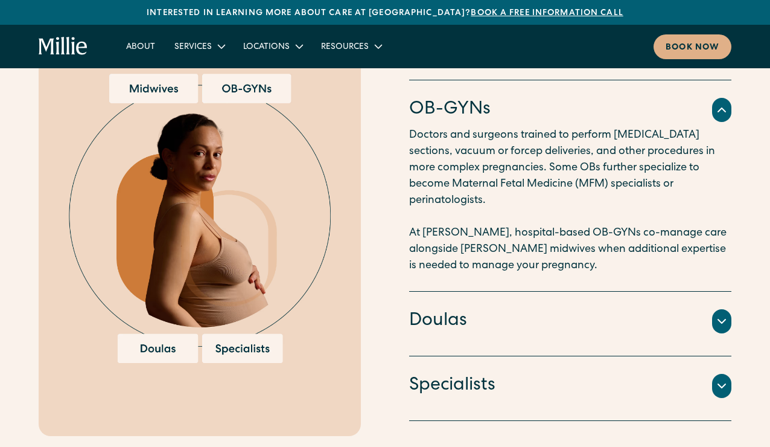
click at [486, 310] on div "Doulas" at bounding box center [570, 321] width 322 height 25
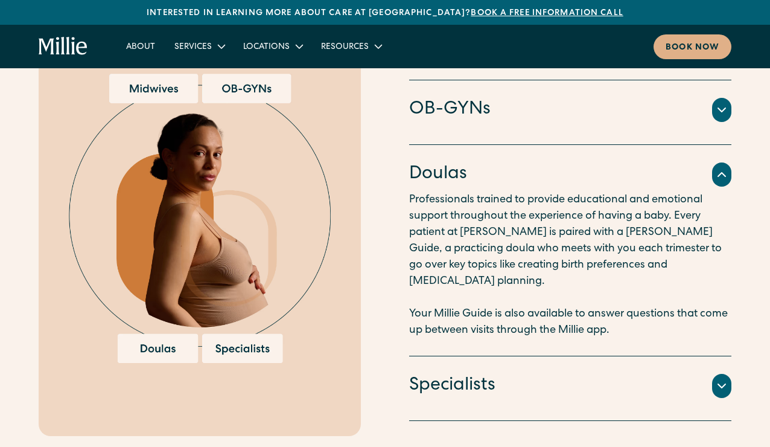
click at [488, 356] on div "Specialists An integrated team of lactation consultants, nutritionists, therapi…" at bounding box center [570, 388] width 322 height 65
click at [495, 373] on h4 "Specialists" at bounding box center [452, 385] width 86 height 25
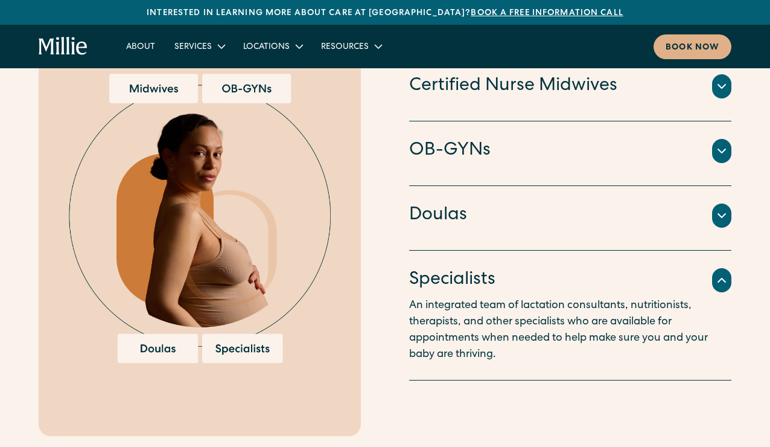
scroll to position [1064, 0]
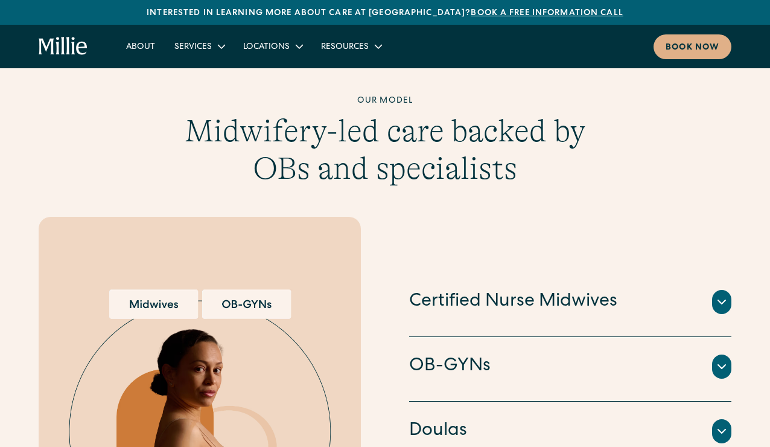
click at [493, 289] on h4 "Certified Nurse Midwives" at bounding box center [513, 301] width 208 height 25
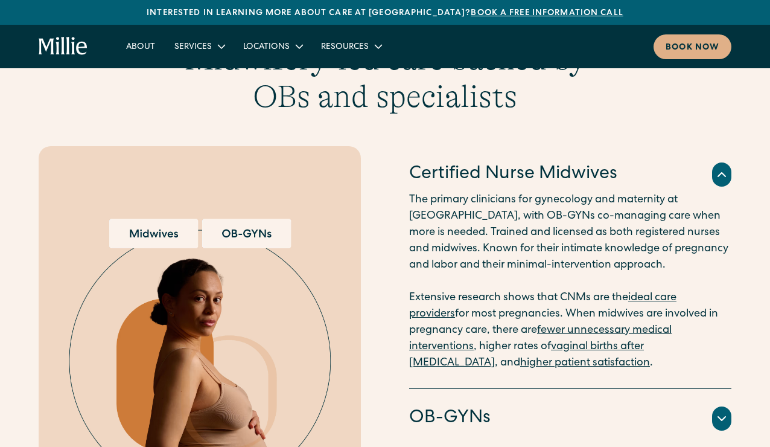
scroll to position [1295, 0]
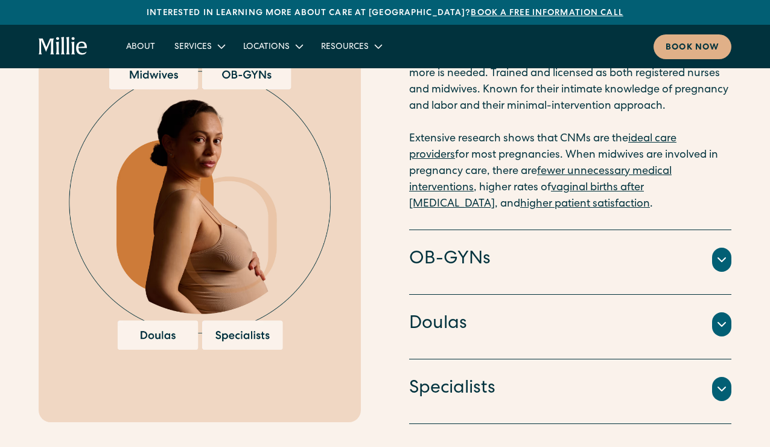
click at [495, 255] on div "OB-GYNs" at bounding box center [570, 259] width 322 height 25
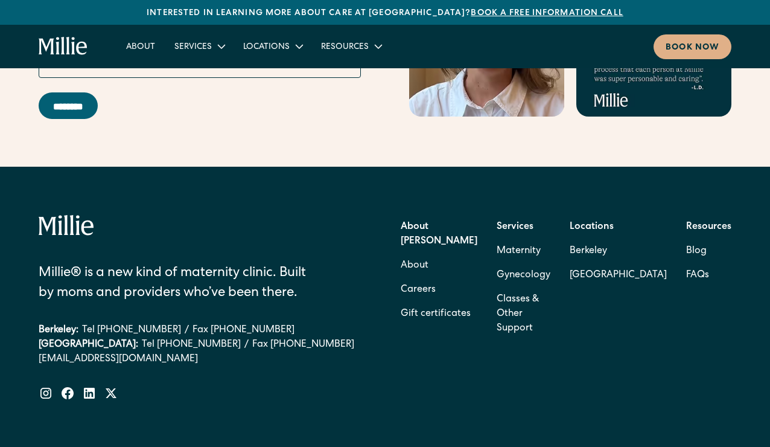
scroll to position [4832, 0]
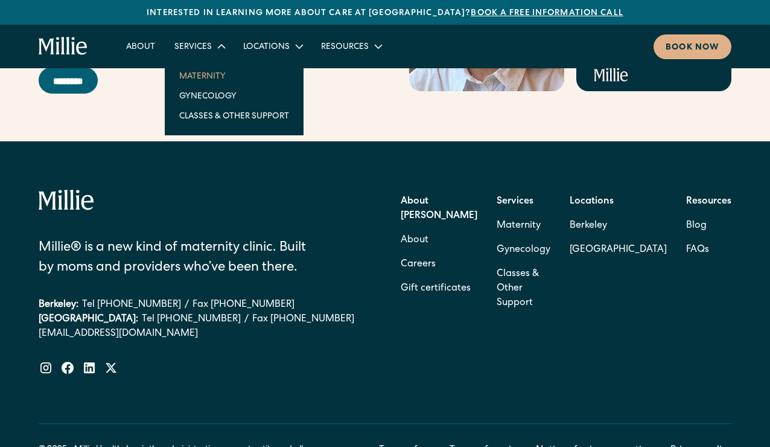
click at [204, 80] on link "Maternity" at bounding box center [234, 76] width 129 height 20
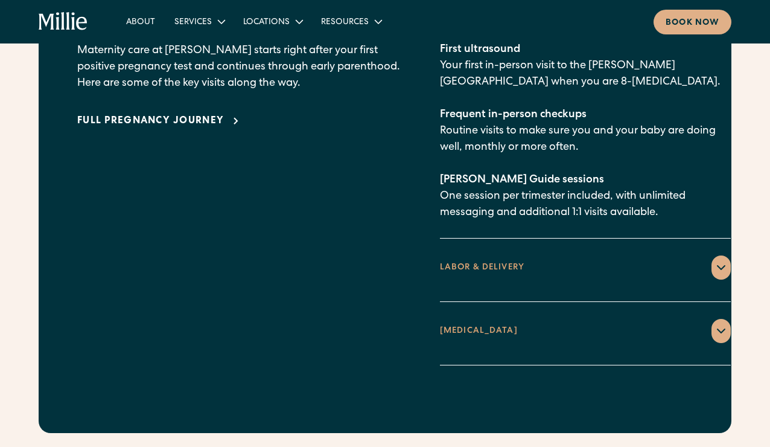
scroll to position [1636, 0]
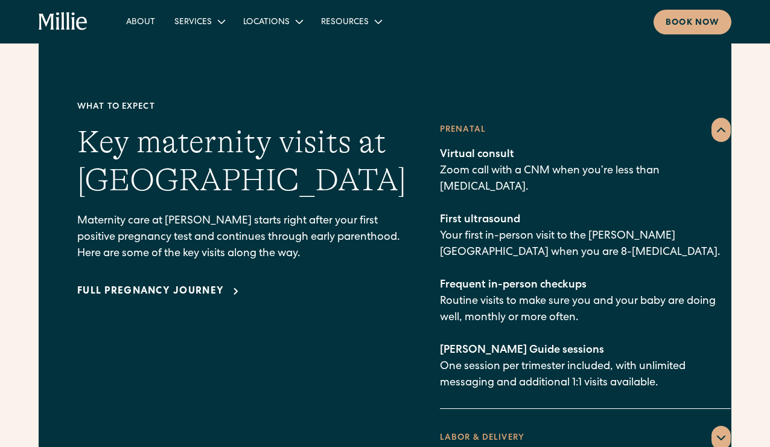
click at [202, 284] on div "Full pregnancy journey" at bounding box center [150, 291] width 147 height 14
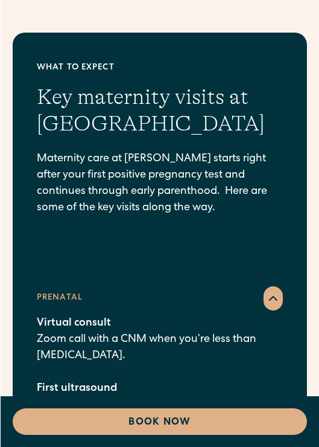
scroll to position [1794, 0]
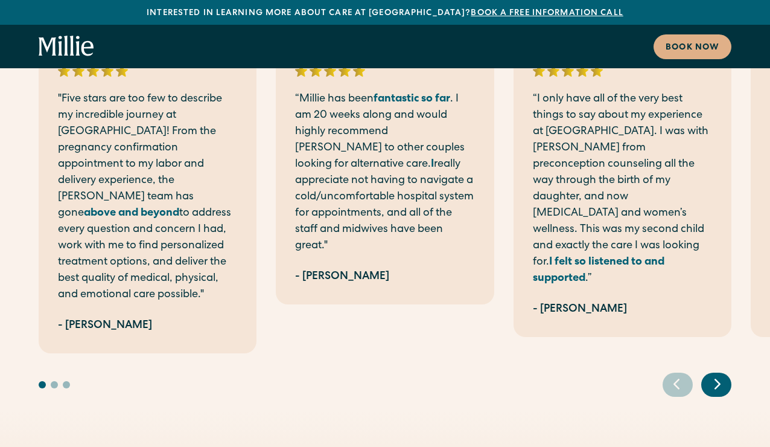
scroll to position [790, 0]
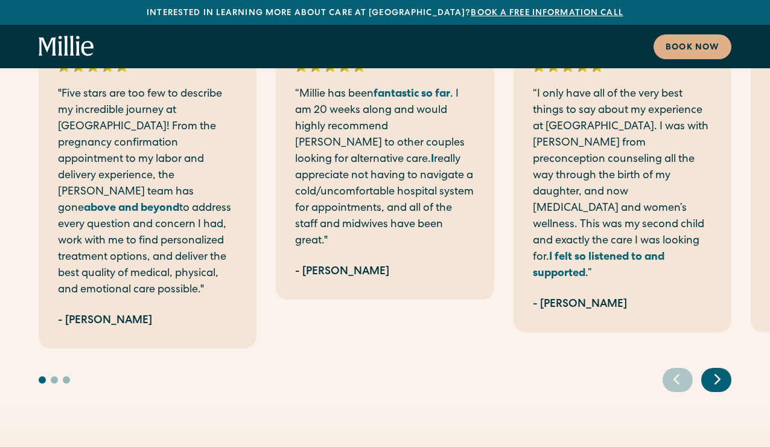
click at [720, 370] on icon "Next slide" at bounding box center [718, 379] width 18 height 19
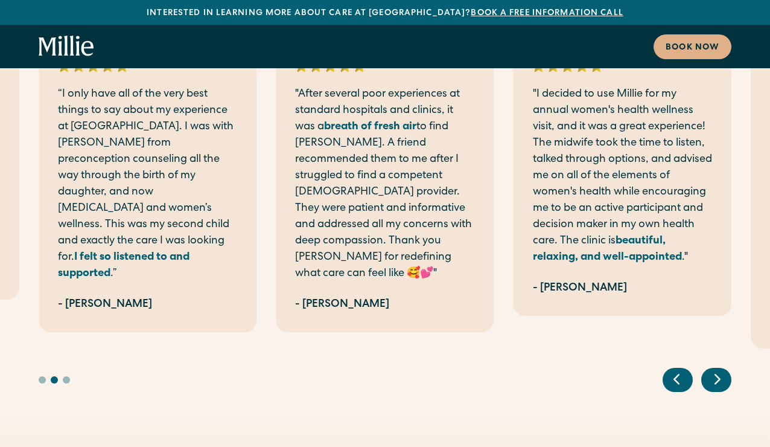
click at [720, 370] on icon "Next slide" at bounding box center [718, 379] width 18 height 19
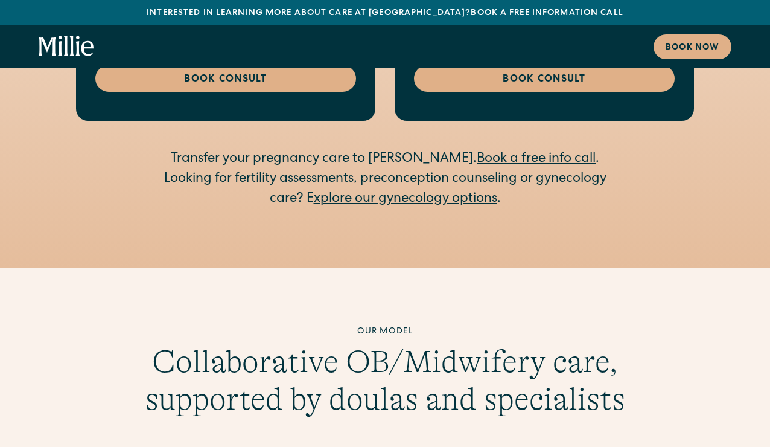
scroll to position [2671, 0]
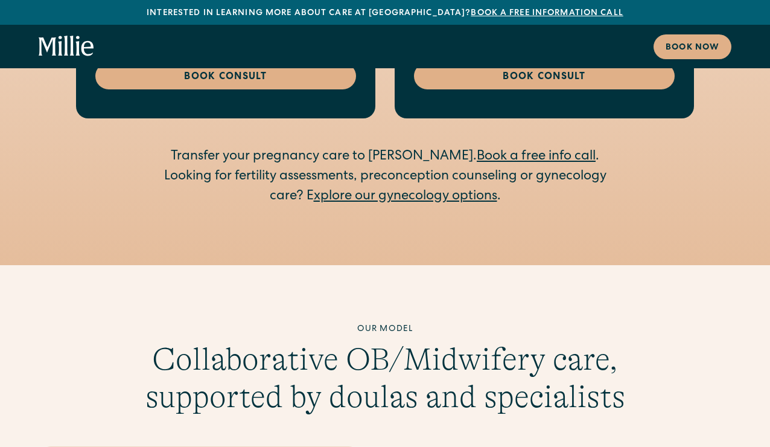
click at [464, 190] on link "xplore our gynecology options" at bounding box center [406, 196] width 184 height 13
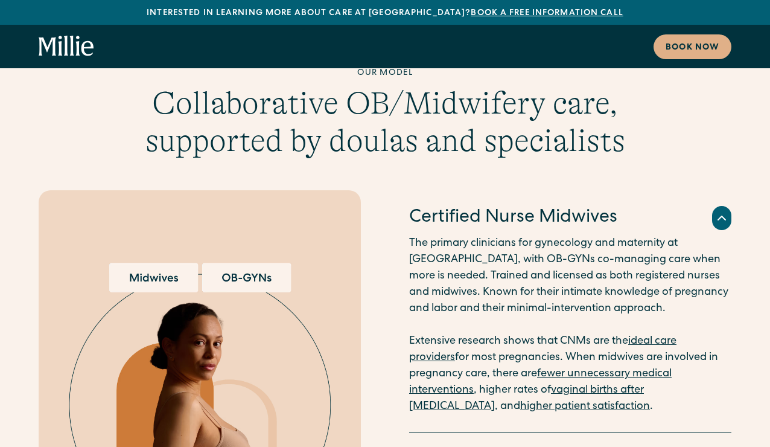
scroll to position [2994, 0]
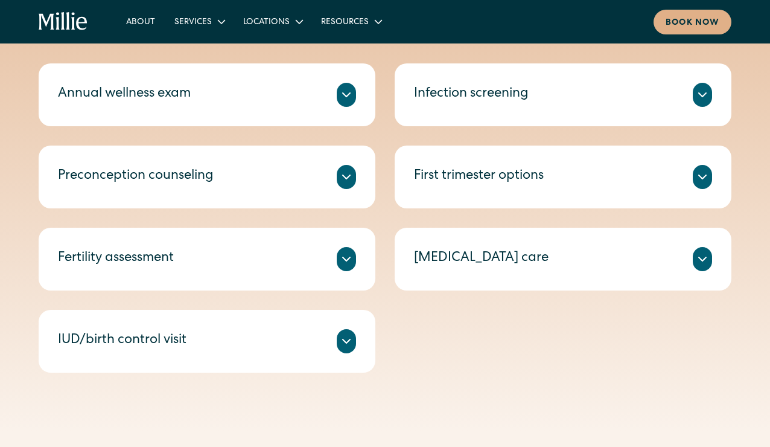
scroll to position [555, 0]
click at [321, 102] on div "Annual wellness exam" at bounding box center [207, 95] width 298 height 24
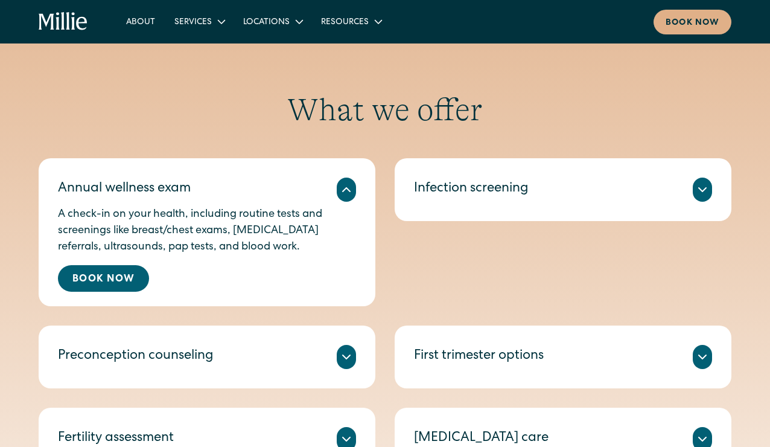
scroll to position [459, 0]
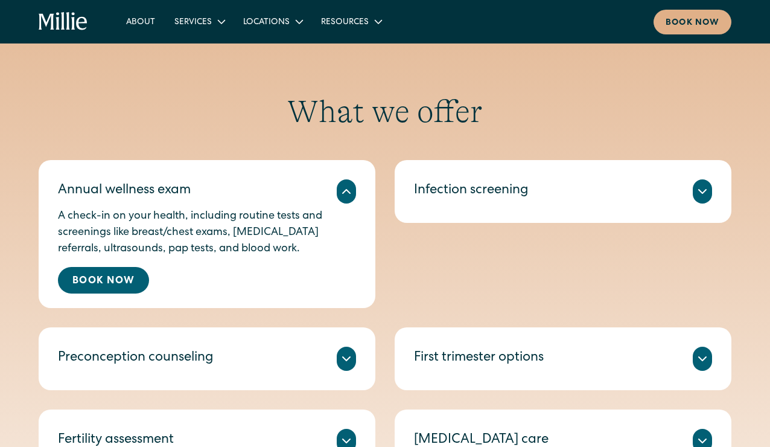
click at [528, 193] on div "Infection screening" at bounding box center [471, 191] width 115 height 20
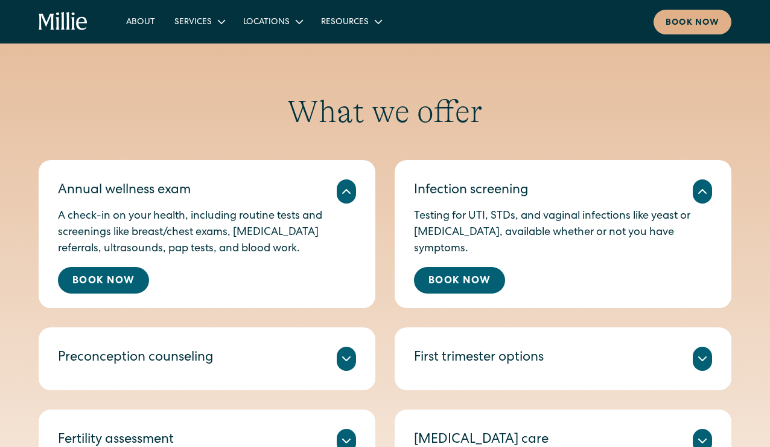
click at [564, 334] on div "First trimester options Unsure if you want to continue your pregnancy? Speak wi…" at bounding box center [563, 358] width 337 height 63
click at [562, 347] on div "First trimester options" at bounding box center [563, 359] width 298 height 24
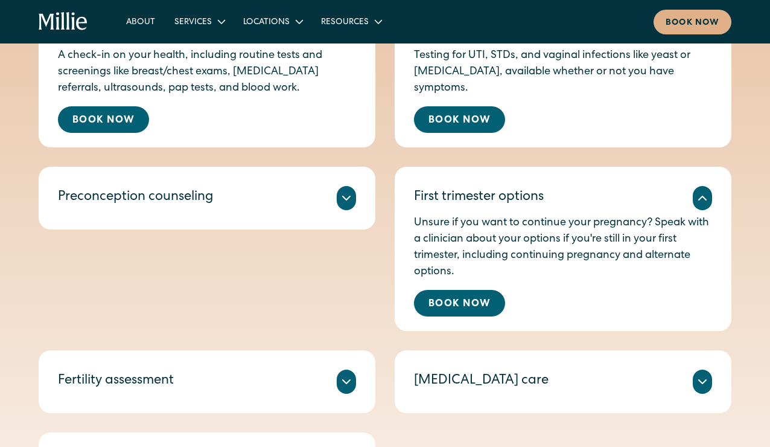
scroll to position [633, 0]
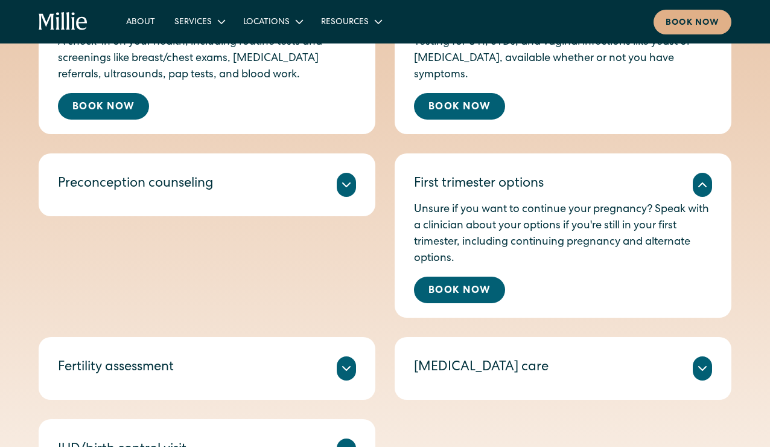
click at [327, 189] on div "Preconception counseling" at bounding box center [207, 185] width 298 height 24
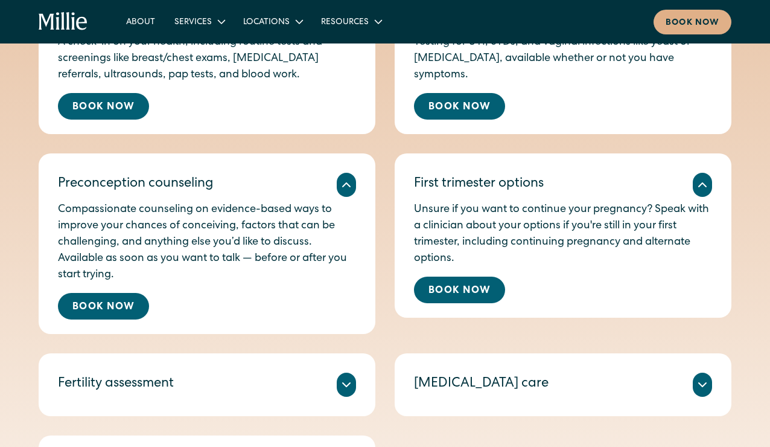
click at [284, 397] on div "Comprehensive blood testing to reveal more information about your fertility hor…" at bounding box center [207, 399] width 298 height 5
click at [350, 383] on icon at bounding box center [346, 385] width 7 height 4
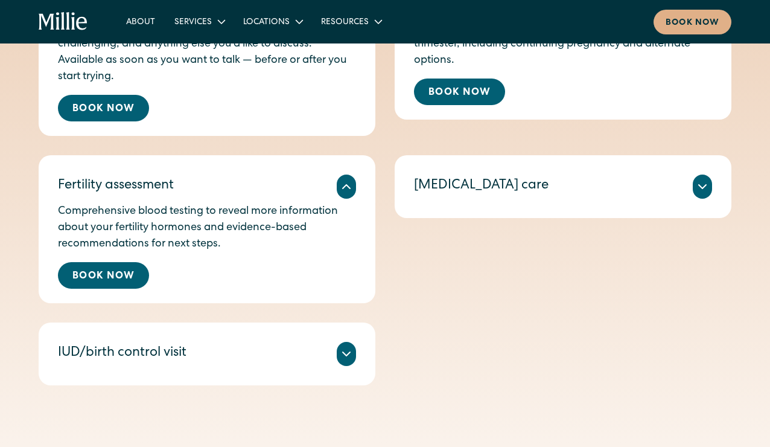
scroll to position [834, 0]
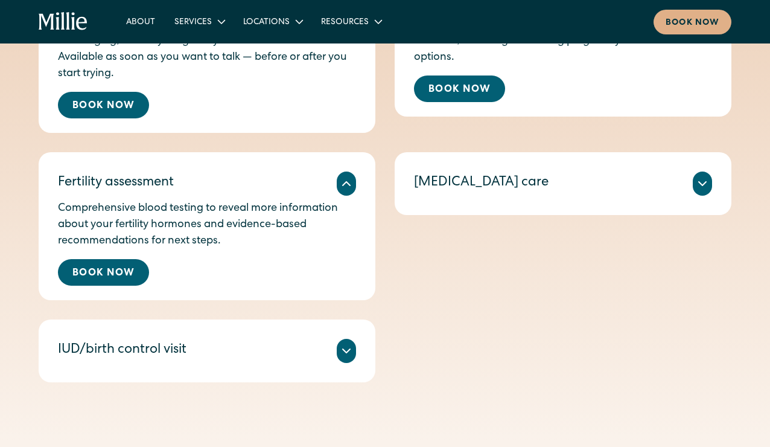
click at [342, 347] on icon at bounding box center [346, 351] width 14 height 14
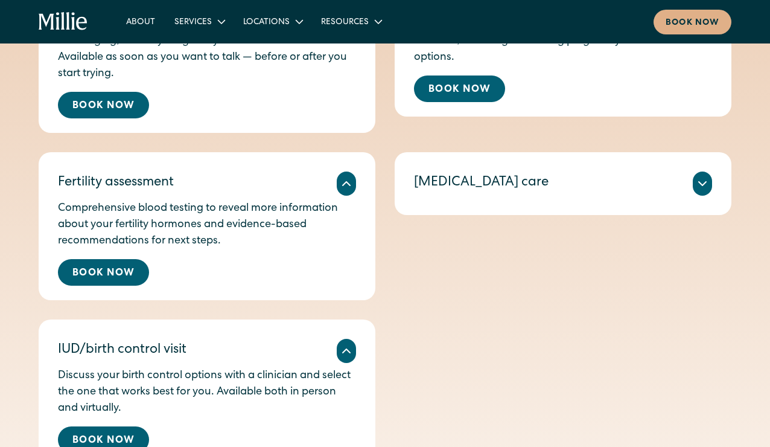
click at [645, 196] on div "We provide immediate and compassionate clinical care for miscarriages, with 24/…" at bounding box center [563, 198] width 298 height 5
click at [694, 185] on div at bounding box center [702, 183] width 19 height 24
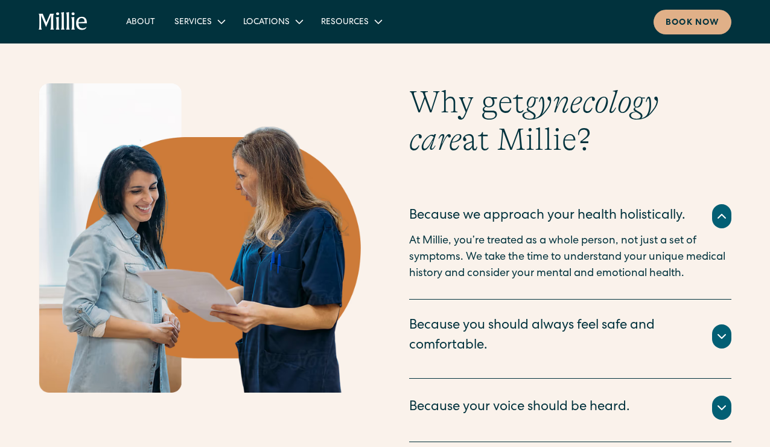
scroll to position [1412, 0]
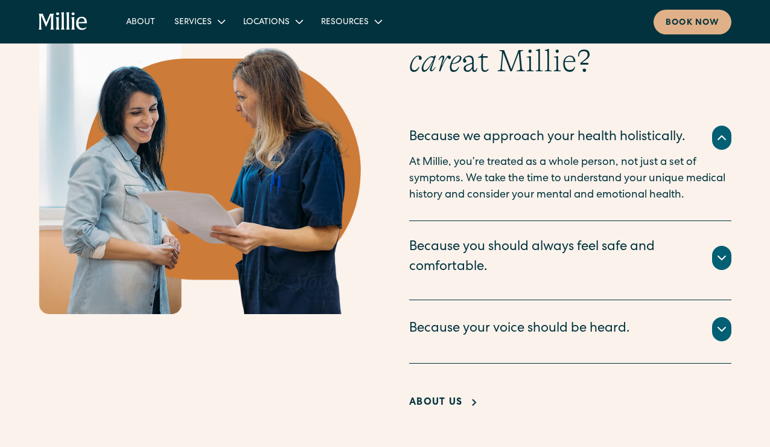
click at [696, 264] on div "Because you should always feel safe and comfortable." at bounding box center [553, 258] width 289 height 40
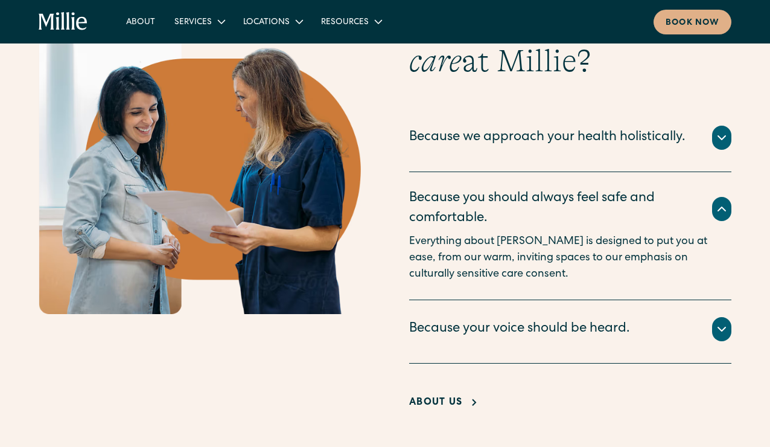
click at [704, 324] on div "Because your voice should be heard." at bounding box center [570, 329] width 322 height 24
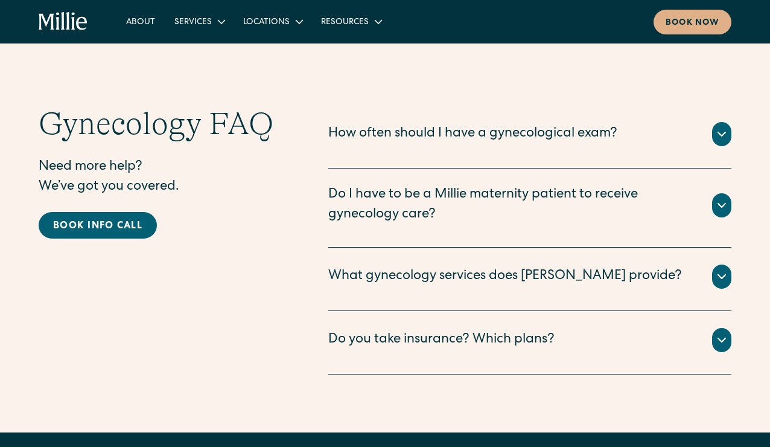
scroll to position [2647, 0]
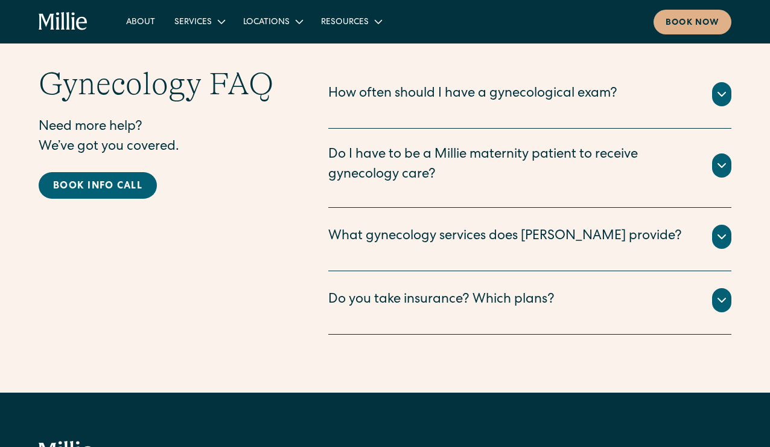
click at [718, 97] on icon at bounding box center [722, 94] width 14 height 14
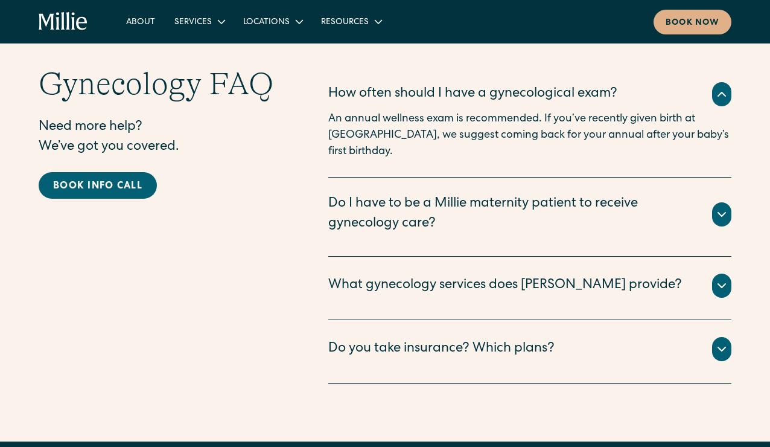
click at [695, 213] on div "Do I have to be a Millie maternity patient to receive gynecology care?" at bounding box center [513, 214] width 370 height 40
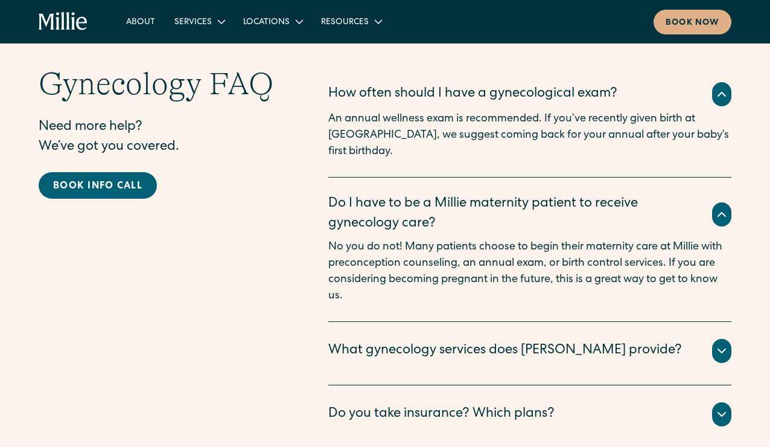
click at [694, 339] on div "What gynecology services does Millie provide?" at bounding box center [529, 351] width 403 height 24
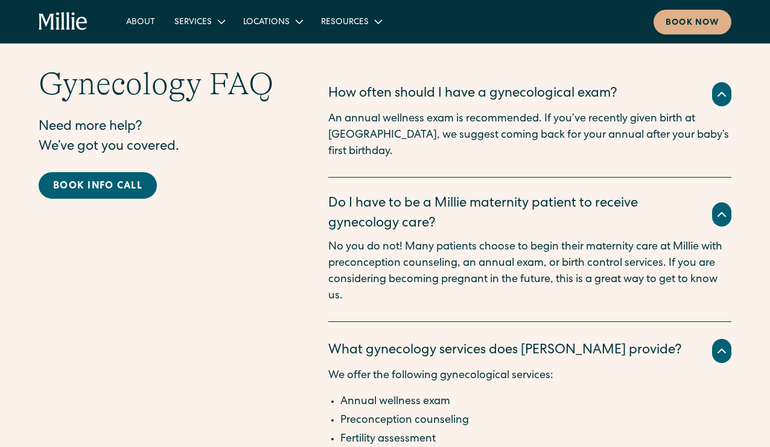
scroll to position [2825, 0]
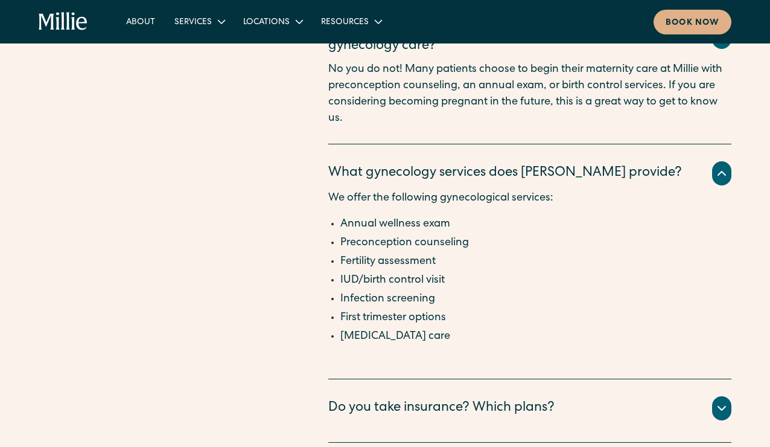
click at [694, 398] on div "Do you take insurance? Which plans?" at bounding box center [529, 408] width 403 height 24
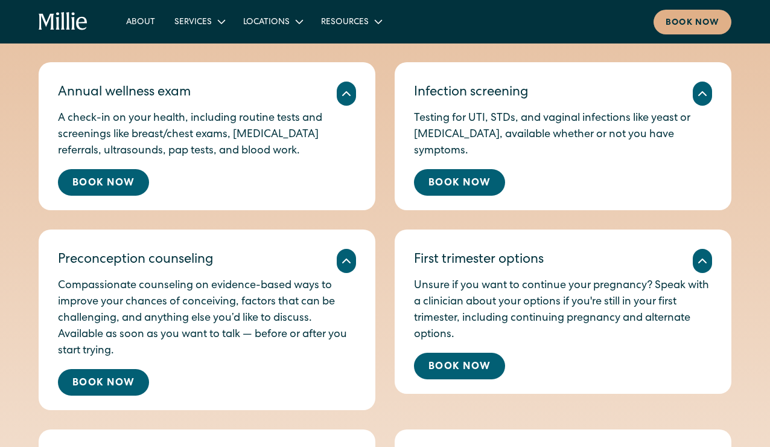
scroll to position [0, 0]
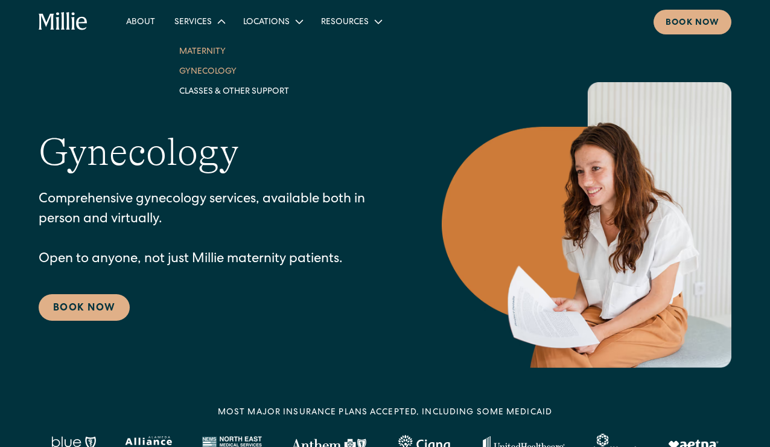
click at [203, 50] on link "Maternity" at bounding box center [234, 51] width 129 height 20
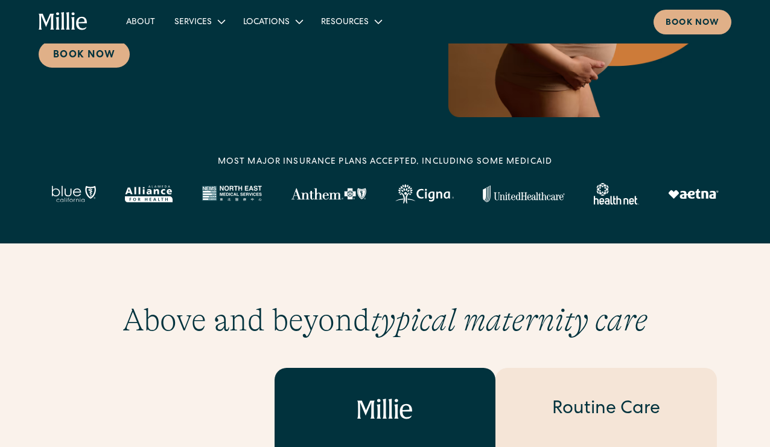
scroll to position [304, 0]
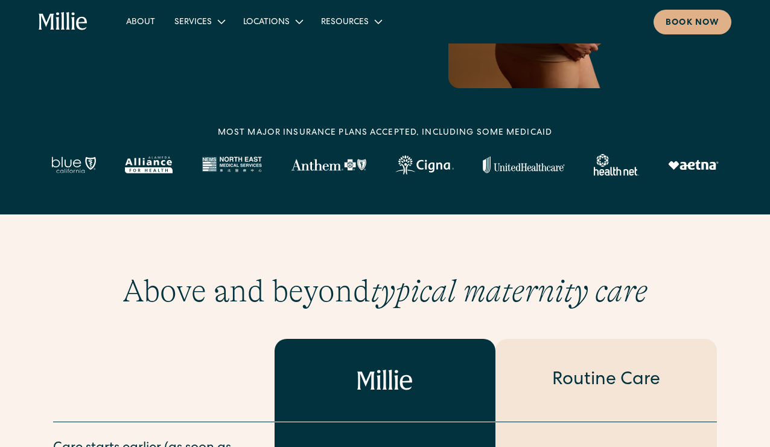
click at [319, 164] on img at bounding box center [328, 165] width 75 height 12
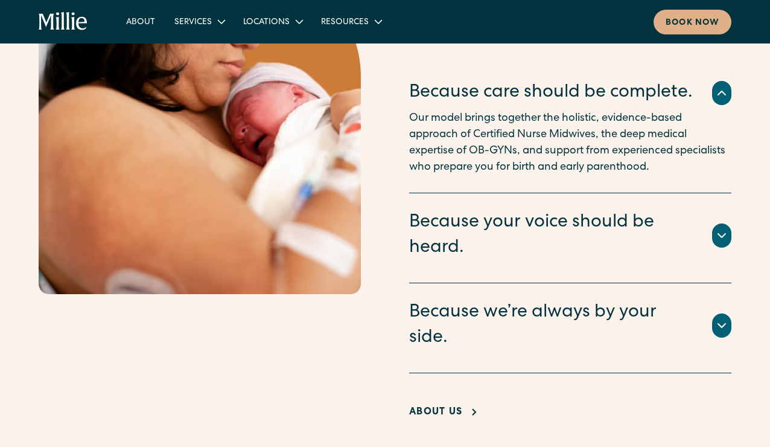
scroll to position [2354, 0]
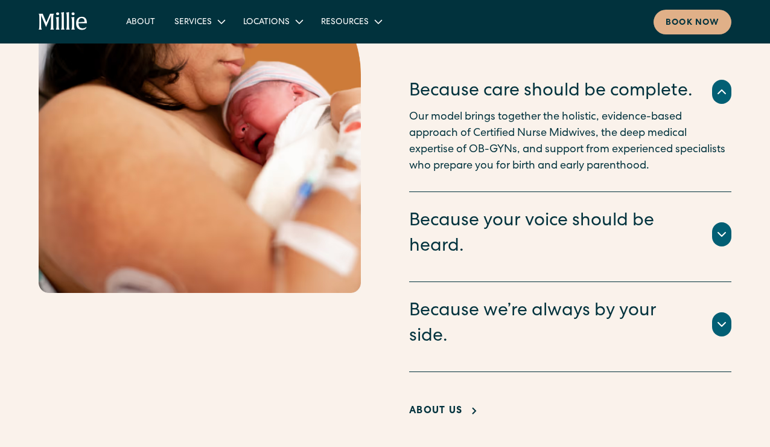
click at [475, 248] on div "Because your voice should be heard. There’s no one right way to give birth, so …" at bounding box center [570, 237] width 322 height 90
click at [464, 230] on div "Because your voice should be heard." at bounding box center [553, 234] width 289 height 51
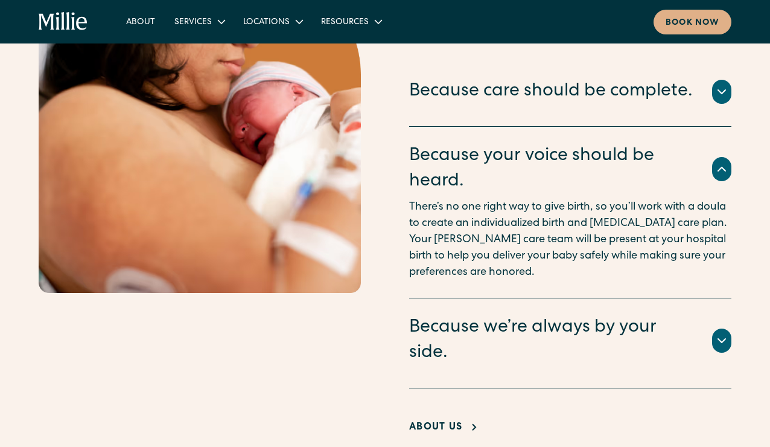
click at [505, 336] on div "Because we’re always by your side." at bounding box center [553, 340] width 289 height 51
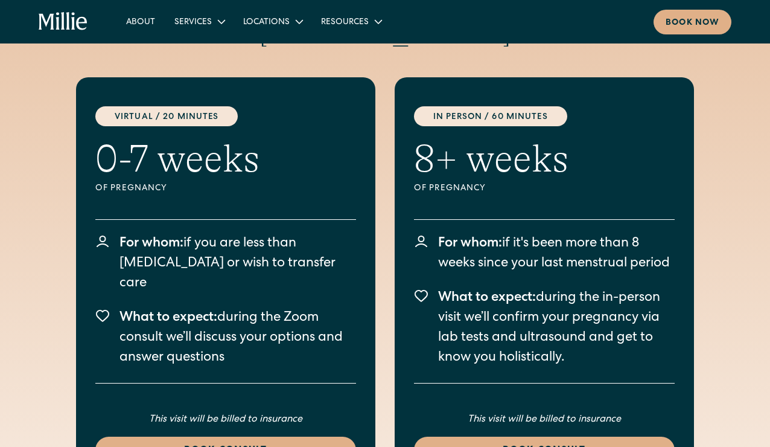
scroll to position [3418, 0]
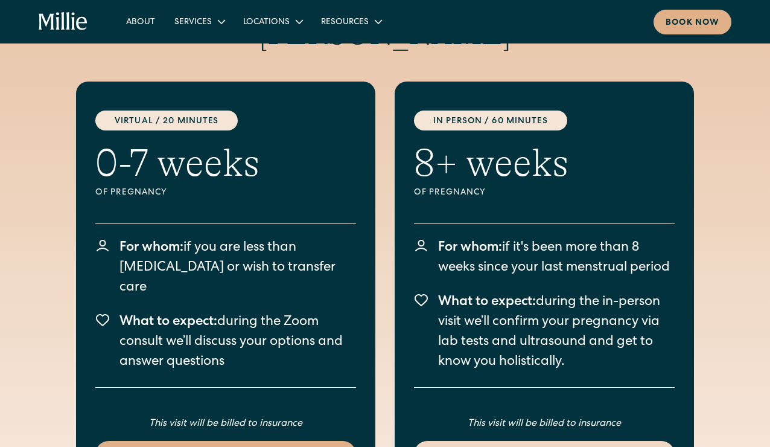
click at [517, 441] on link "Book consult" at bounding box center [544, 454] width 261 height 27
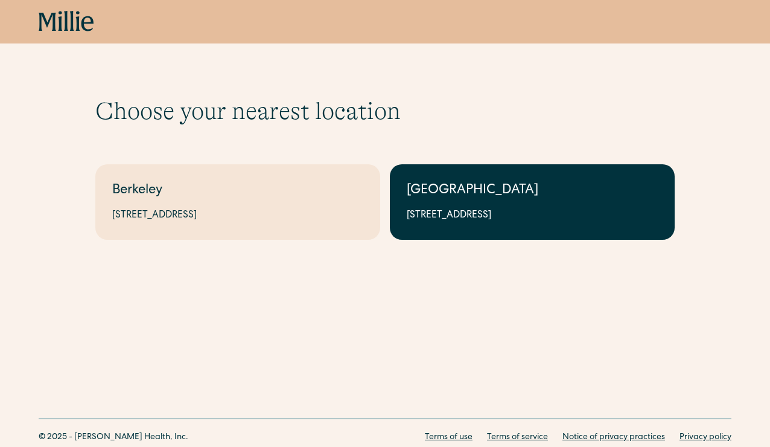
click at [515, 198] on div "[GEOGRAPHIC_DATA]" at bounding box center [532, 191] width 251 height 20
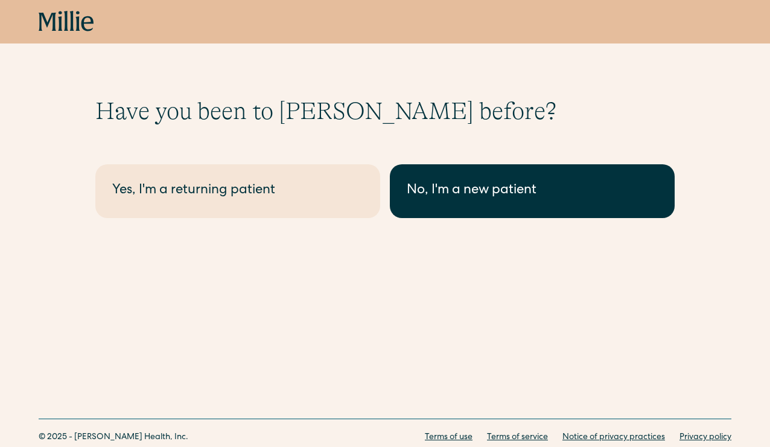
click at [533, 209] on link "No, I'm a new patient" at bounding box center [532, 191] width 285 height 54
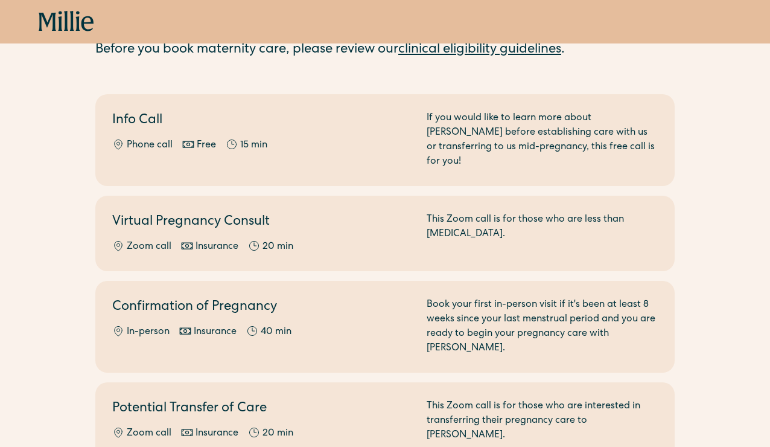
scroll to position [98, 0]
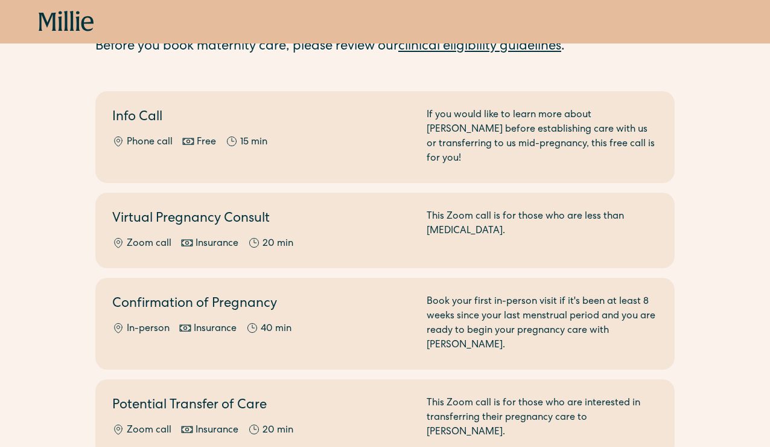
click at [719, 182] on div "Select the option that best suits your needs. Before you book maternity care, p…" at bounding box center [385, 228] width 770 height 458
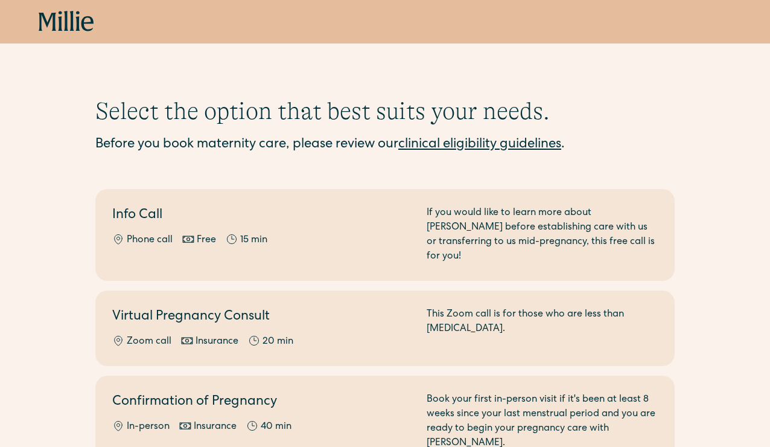
scroll to position [9, 0]
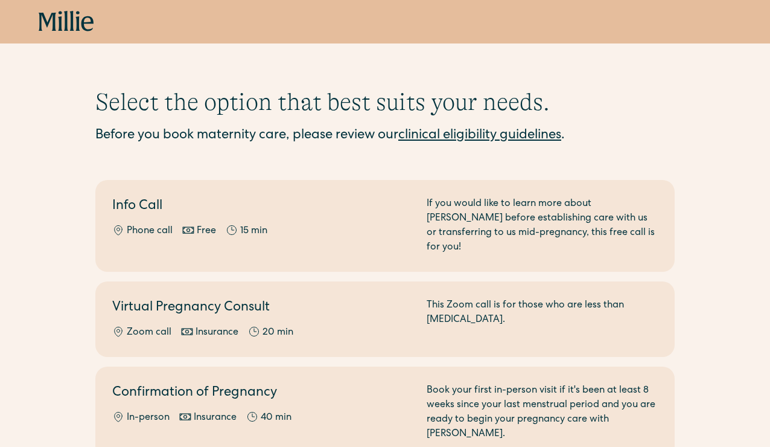
click at [514, 133] on link "clinical eligibility guidelines" at bounding box center [480, 135] width 163 height 13
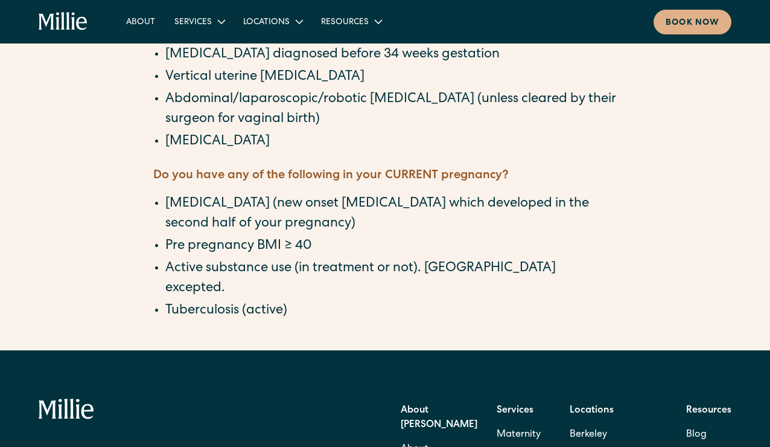
scroll to position [1257, 0]
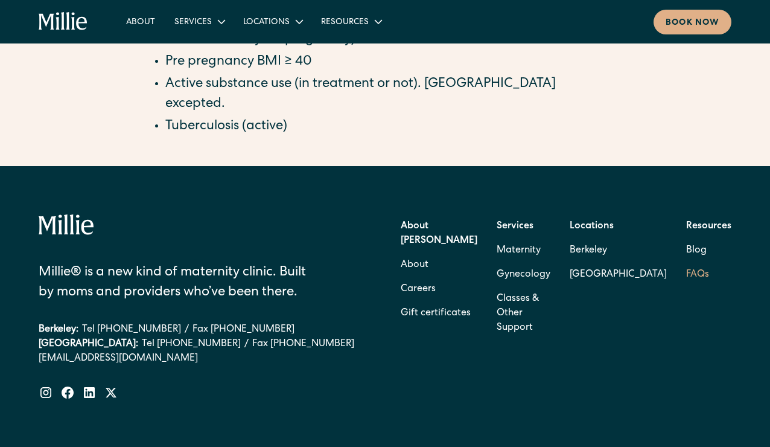
click at [687, 263] on link "FAQs" at bounding box center [698, 275] width 23 height 24
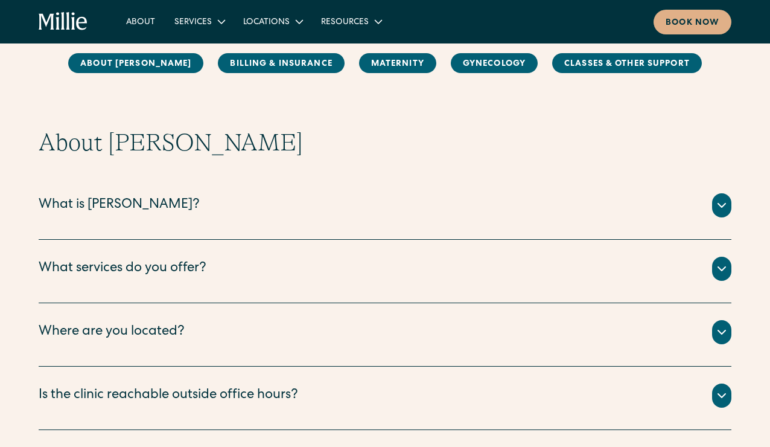
scroll to position [105, 0]
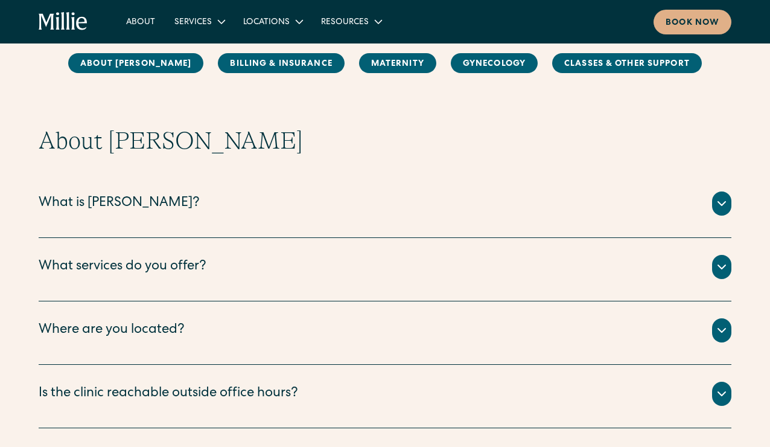
click at [667, 202] on div "What is Millie?" at bounding box center [385, 203] width 693 height 24
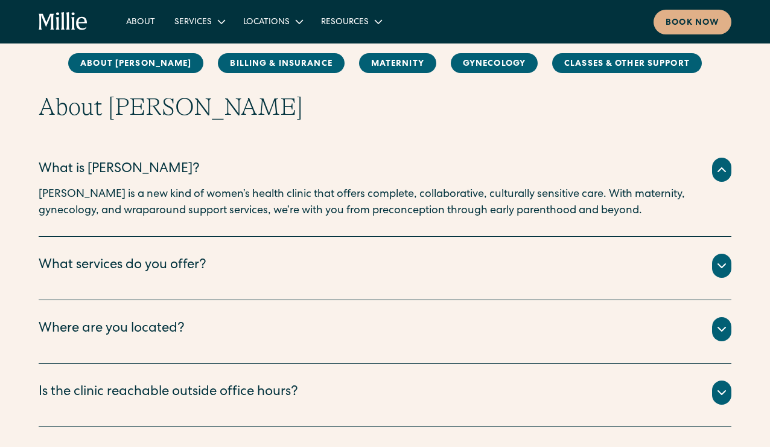
scroll to position [202, 0]
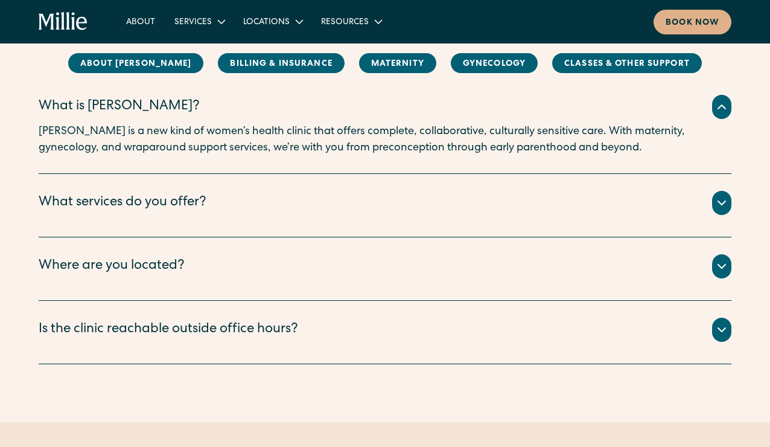
click at [667, 202] on div "What services do you offer?" at bounding box center [385, 203] width 693 height 24
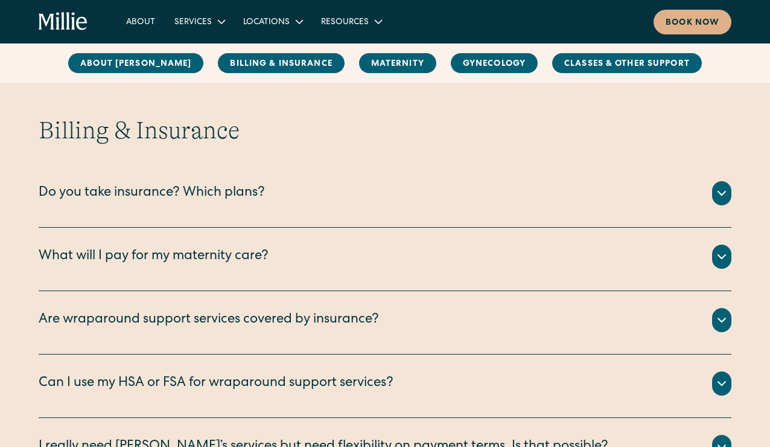
scroll to position [599, 0]
click at [671, 210] on div "Do you take insurance? Which plans? We are currently accepting PPO plans from t…" at bounding box center [385, 195] width 693 height 63
click at [675, 195] on div "Do you take insurance? Which plans?" at bounding box center [385, 193] width 693 height 24
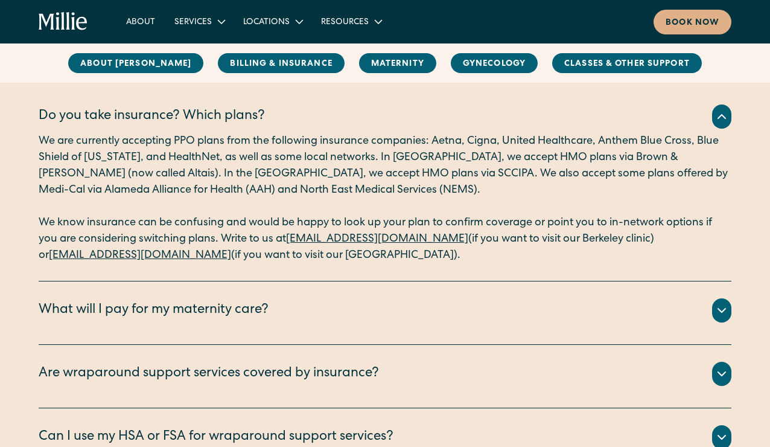
scroll to position [676, 0]
click at [233, 306] on div "What will I pay for my maternity care?" at bounding box center [154, 310] width 230 height 20
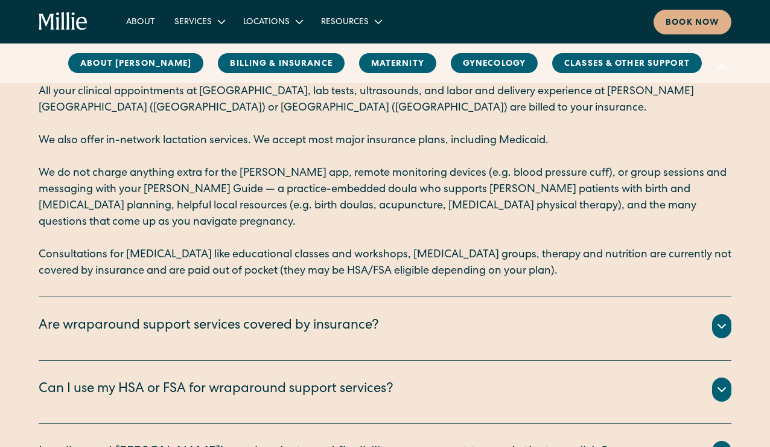
scroll to position [920, 0]
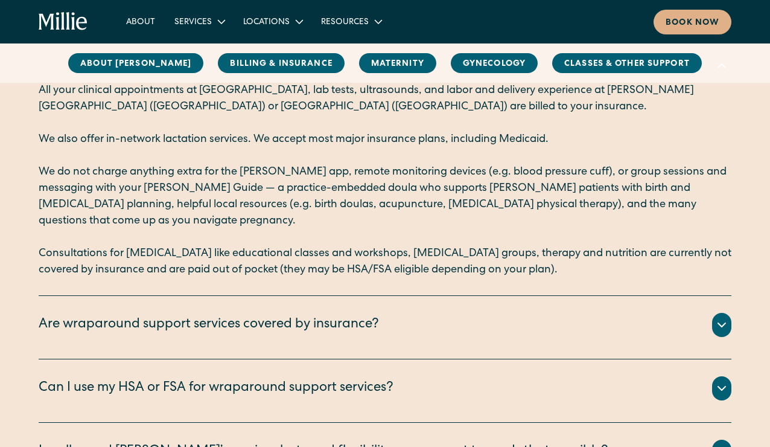
click at [234, 315] on div "Are wraparound support services covered by insurance?" at bounding box center [209, 325] width 341 height 20
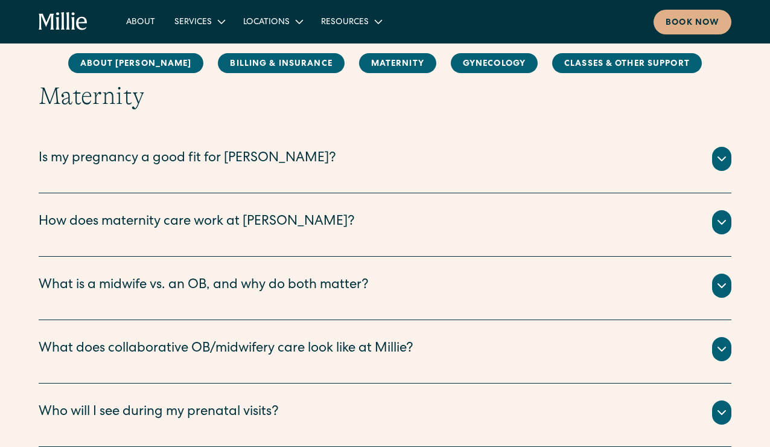
scroll to position [1529, 0]
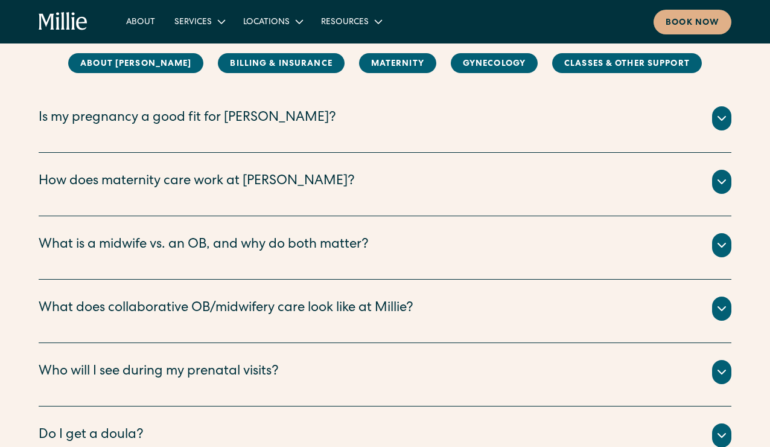
click at [288, 170] on div "How does maternity care work at Millie?" at bounding box center [385, 182] width 693 height 24
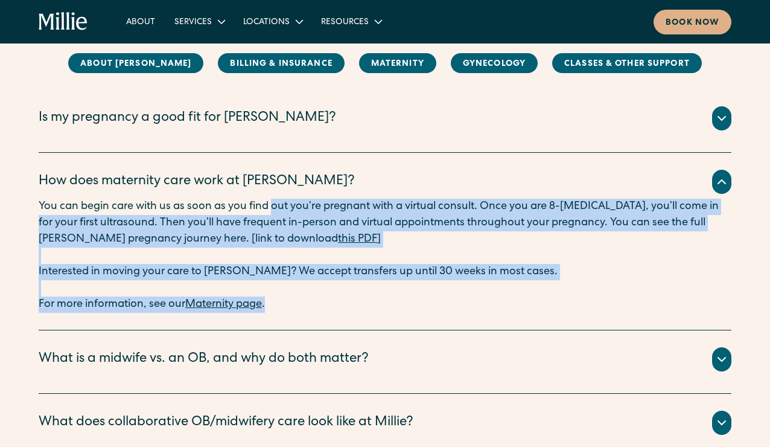
drag, startPoint x: 276, startPoint y: 187, endPoint x: 272, endPoint y: 296, distance: 108.7
click at [272, 296] on div "You can begin care with us as soon as you find out you’re pregnant with a virtu…" at bounding box center [385, 256] width 693 height 114
click at [274, 280] on p "For more information, see our Maternity page ." at bounding box center [385, 296] width 693 height 33
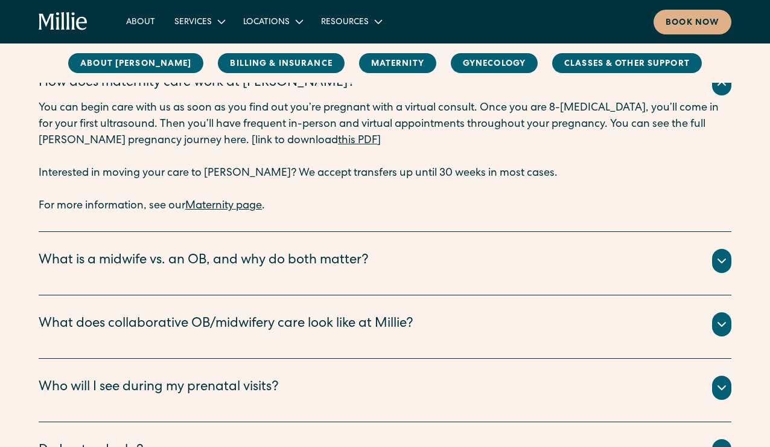
scroll to position [1658, 0]
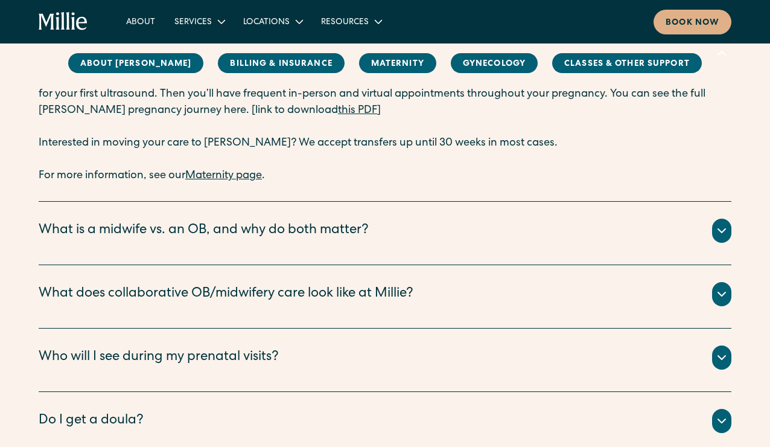
click at [278, 221] on div "What is a midwife vs. an OB, and why do both matter?" at bounding box center [204, 231] width 330 height 20
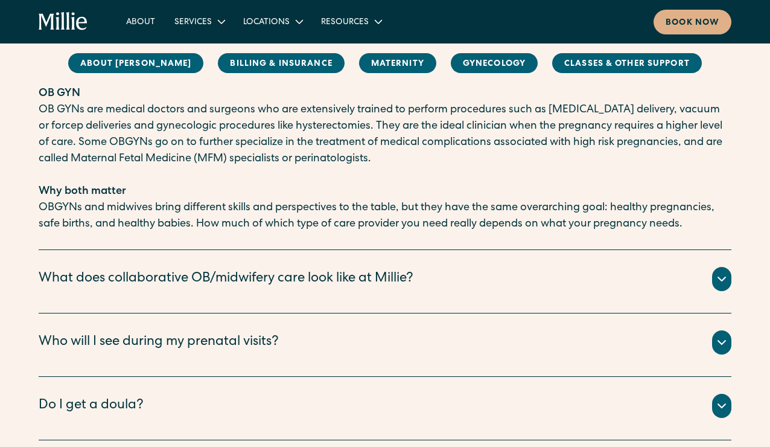
scroll to position [2029, 0]
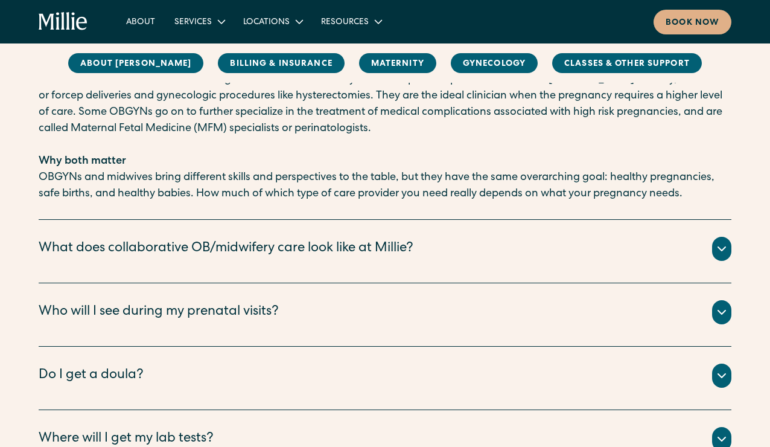
click at [278, 239] on div "What does collaborative OB/midwifery care look like at Millie?" at bounding box center [226, 249] width 375 height 20
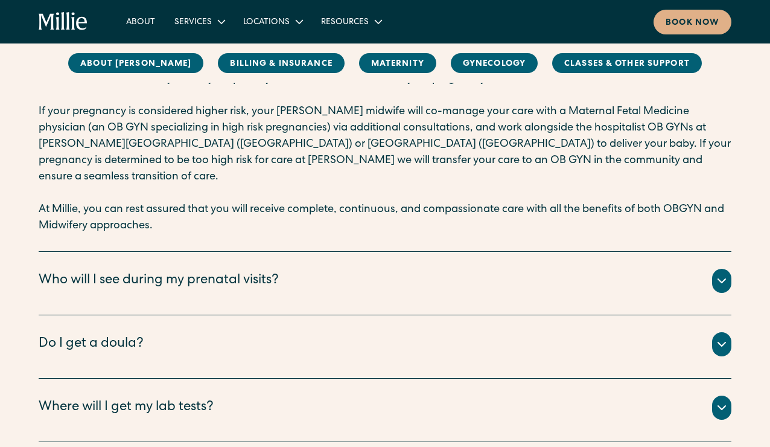
scroll to position [2339, 0]
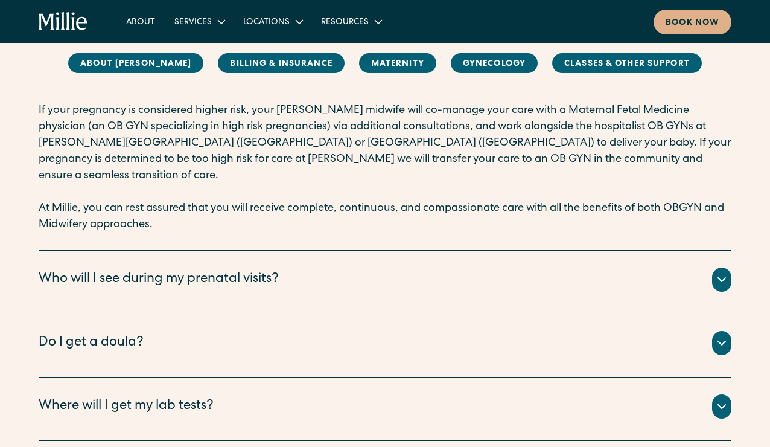
click at [274, 270] on div "Who will I see during my prenatal visits?" at bounding box center [159, 280] width 240 height 20
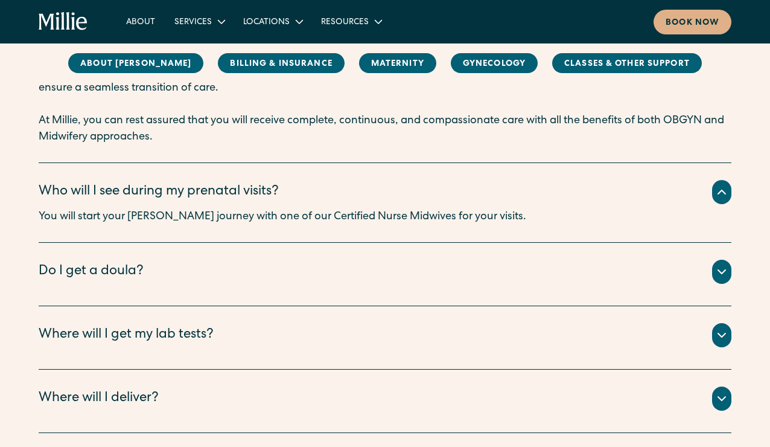
scroll to position [2461, 0]
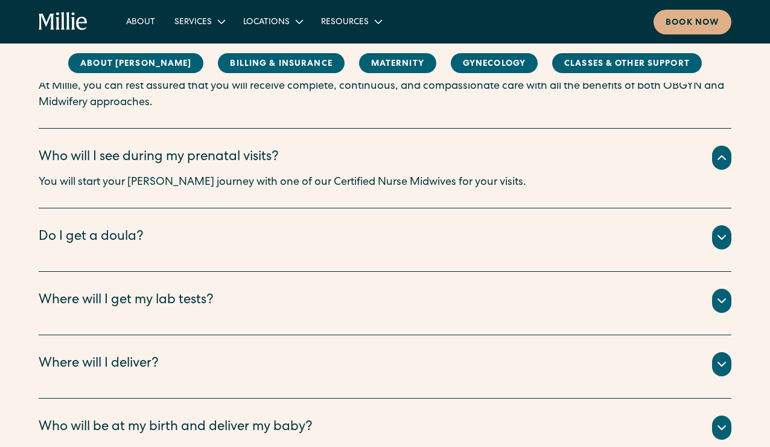
click at [271, 225] on div "Do I get a doula?" at bounding box center [385, 237] width 693 height 24
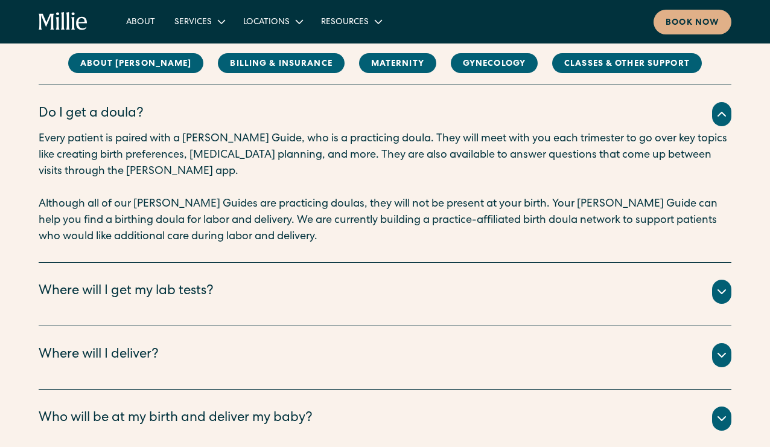
scroll to position [2588, 0]
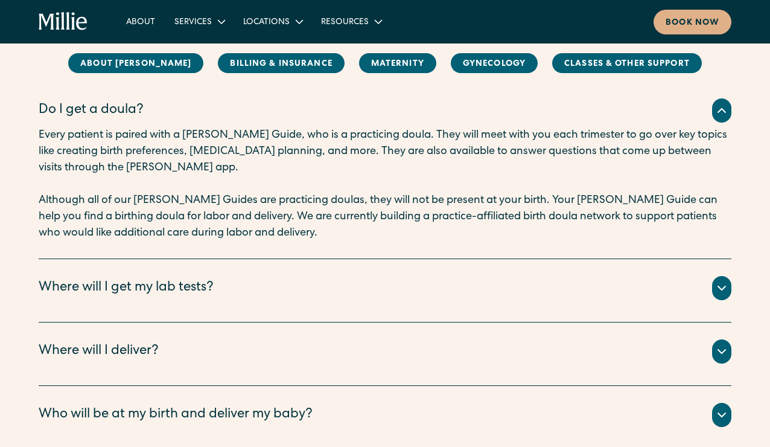
click at [278, 276] on div "Where will I get my lab tests?" at bounding box center [385, 288] width 693 height 24
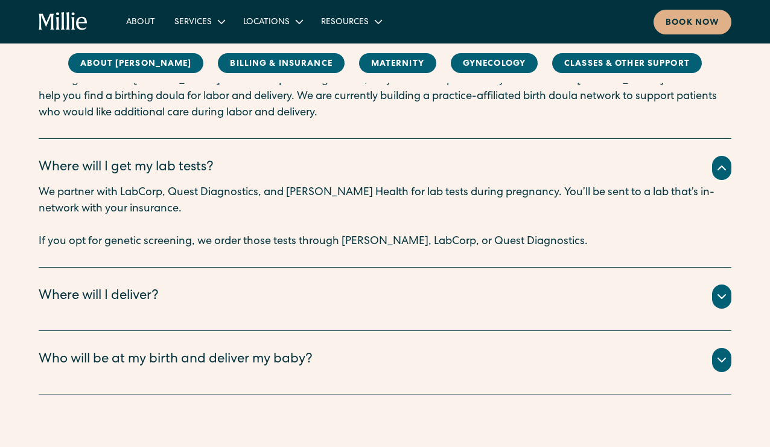
scroll to position [2714, 0]
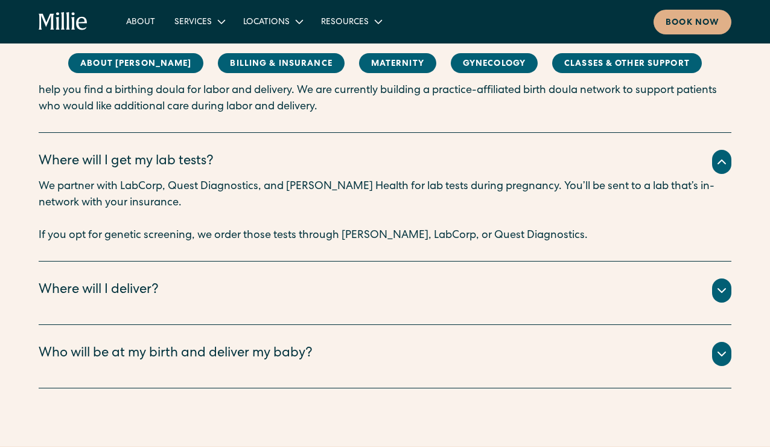
click at [278, 278] on div "Where will I deliver?" at bounding box center [385, 290] width 693 height 24
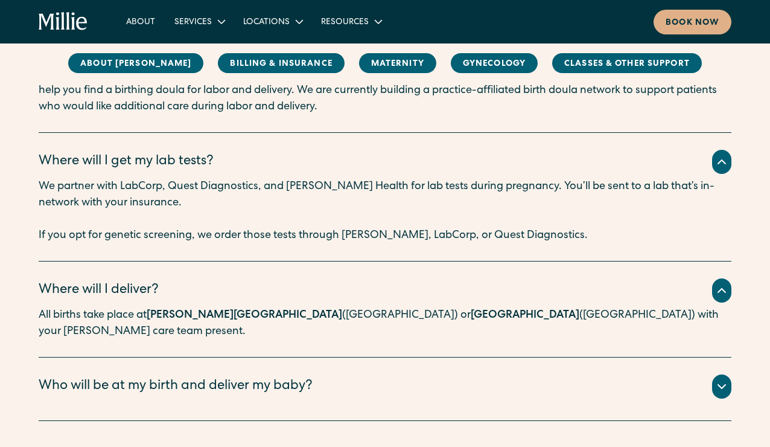
click at [295, 377] on div "Who will be at my birth and deliver my baby?" at bounding box center [176, 387] width 274 height 20
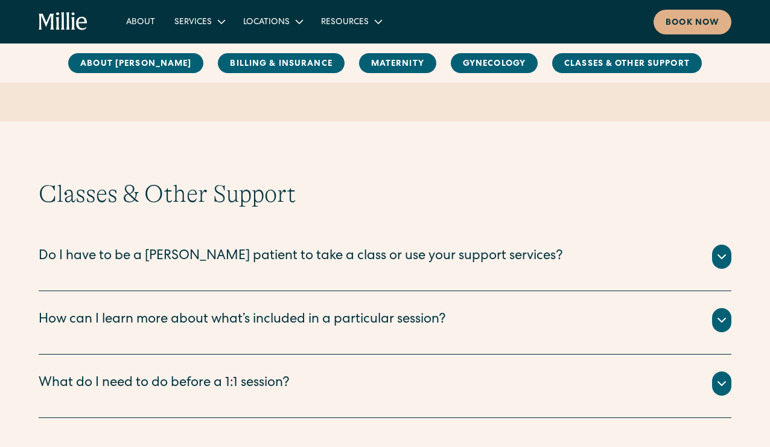
scroll to position [3528, 0]
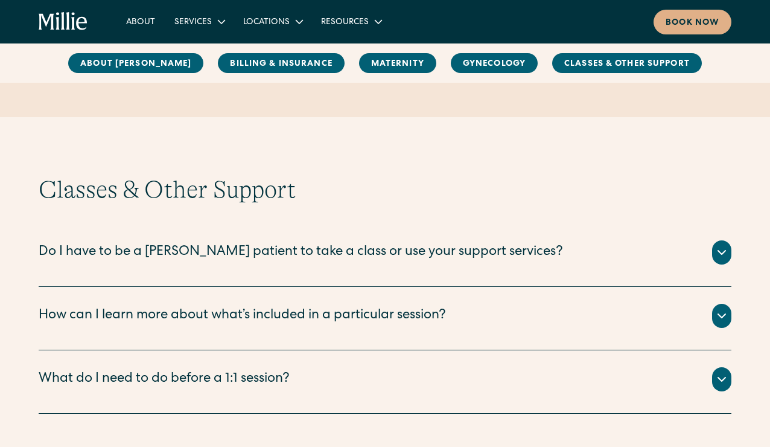
click at [303, 223] on div "Do I have to be a Millie patient to take a class or use your support services? …" at bounding box center [385, 254] width 693 height 63
click at [314, 243] on div "Do I have to be a Millie patient to take a class or use your support services?" at bounding box center [301, 253] width 525 height 20
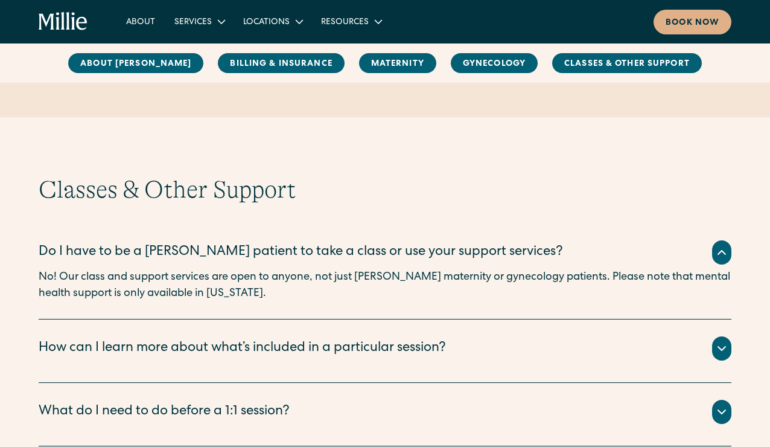
click at [285, 336] on div "How can I learn more about what’s included in a particular session?" at bounding box center [385, 348] width 693 height 24
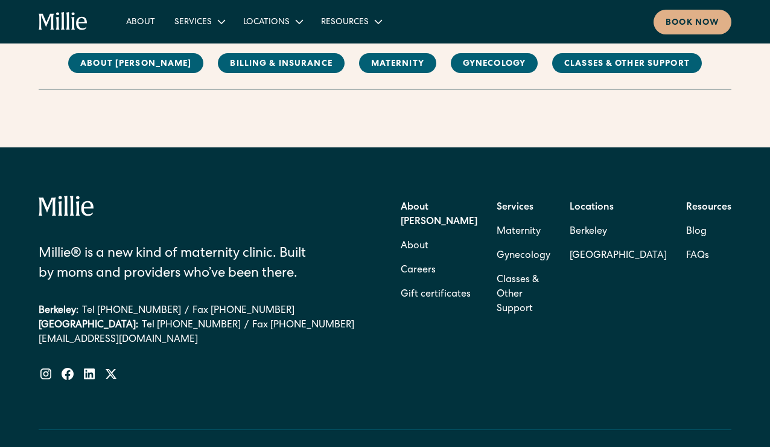
scroll to position [3926, 0]
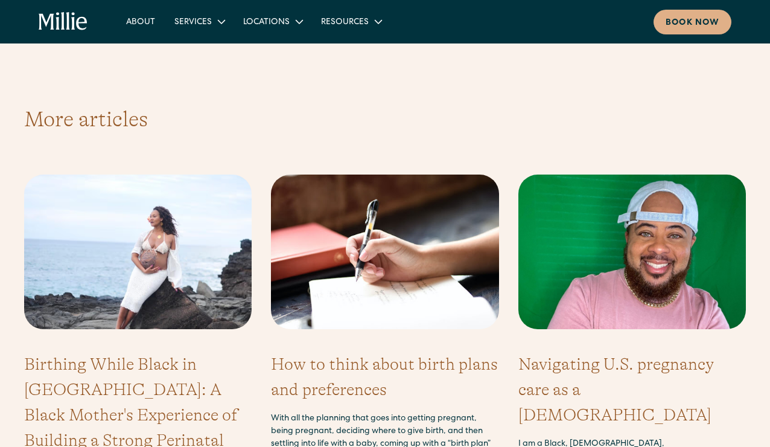
scroll to position [4316, 0]
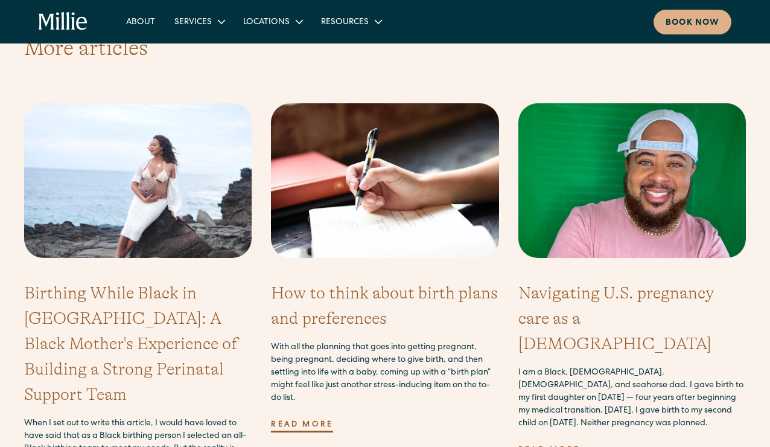
click at [312, 419] on div "Read more" at bounding box center [302, 425] width 62 height 13
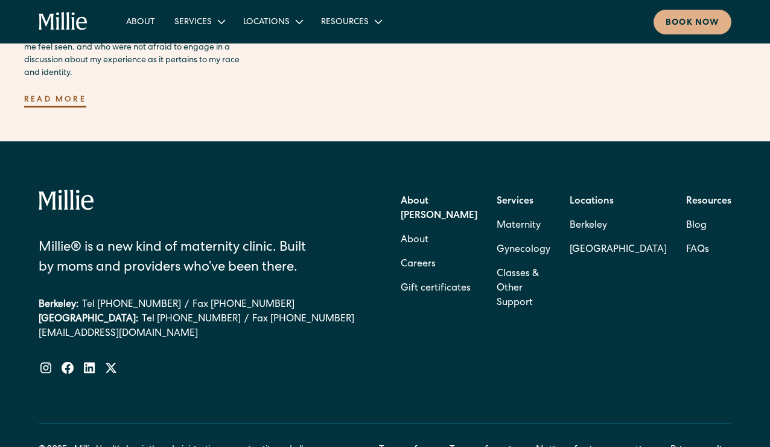
scroll to position [4855, 0]
